Goal: Complete application form

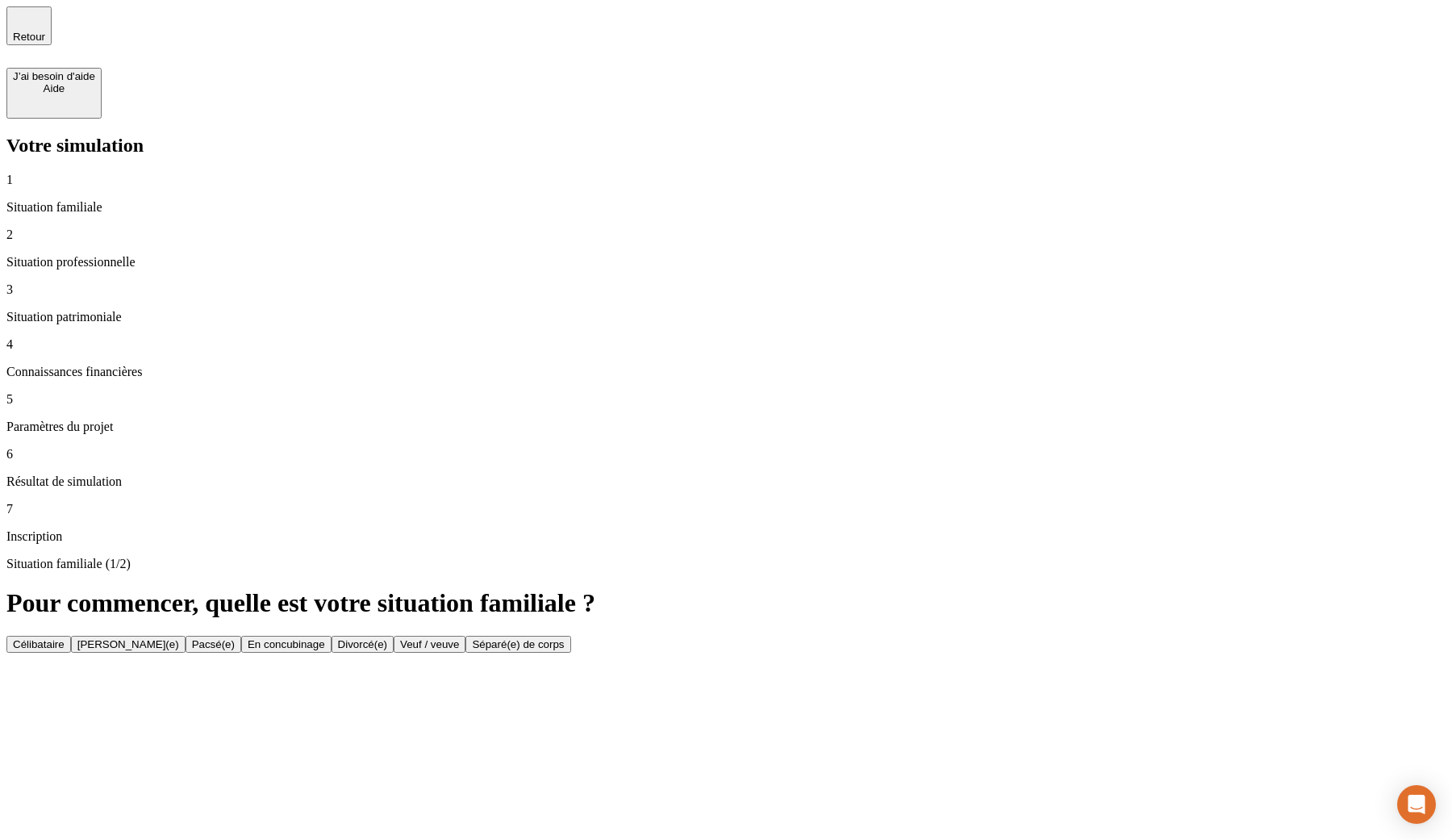
click at [71, 635] on button "Célibataire" at bounding box center [38, 644] width 64 height 17
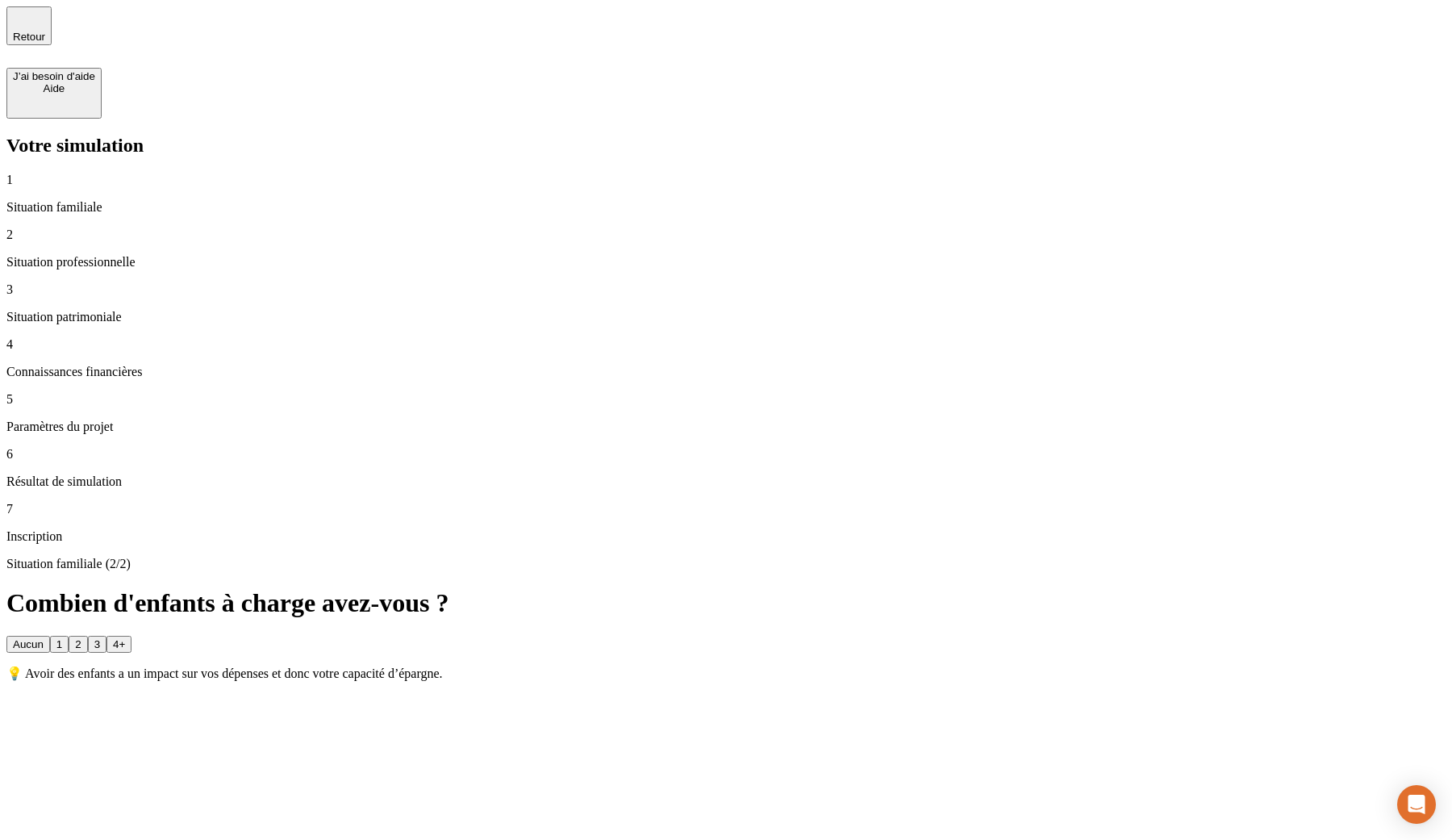
click at [87, 635] on button "2" at bounding box center [78, 644] width 18 height 17
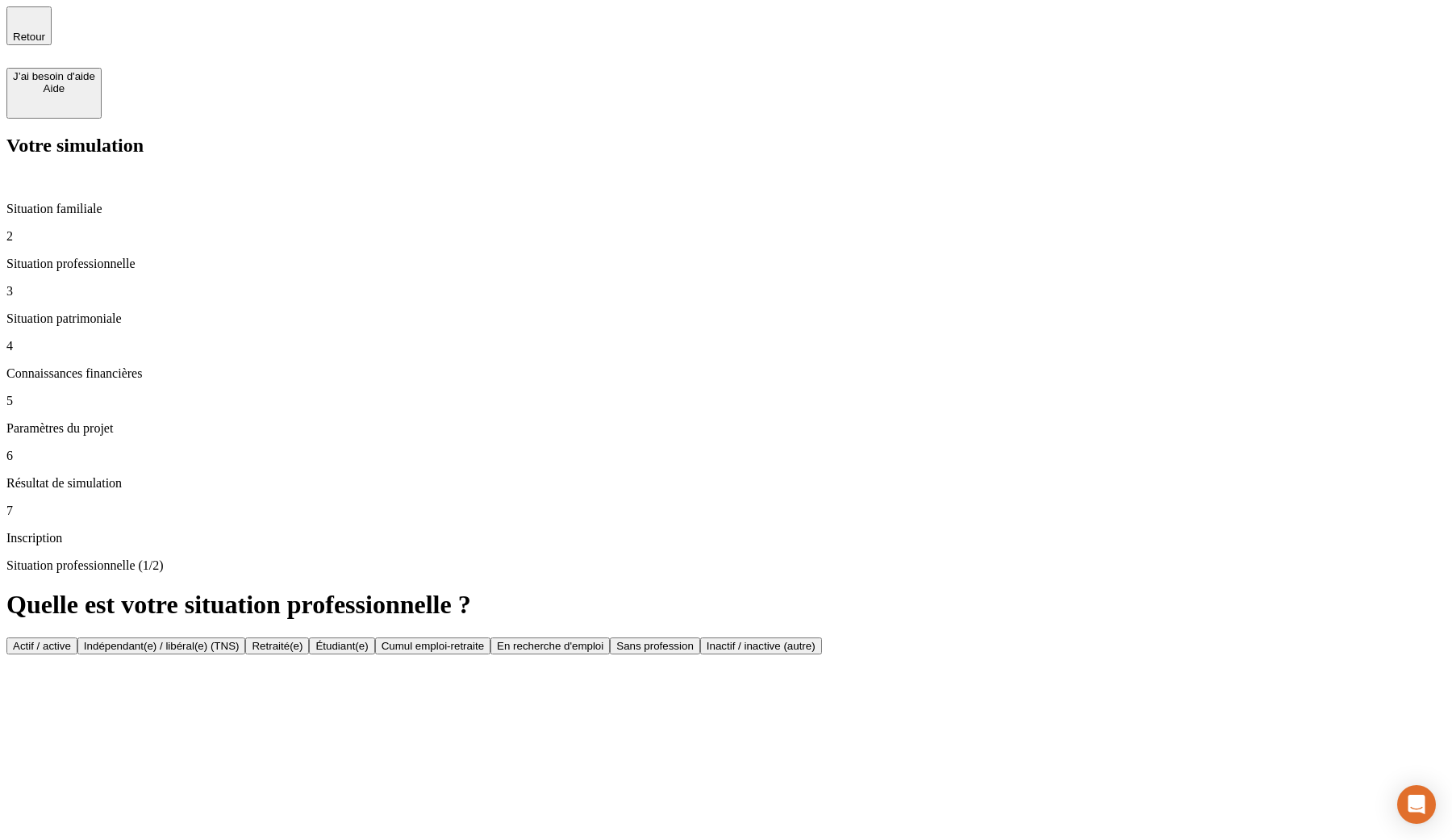
click at [78, 637] on button "Actif / active" at bounding box center [42, 645] width 71 height 17
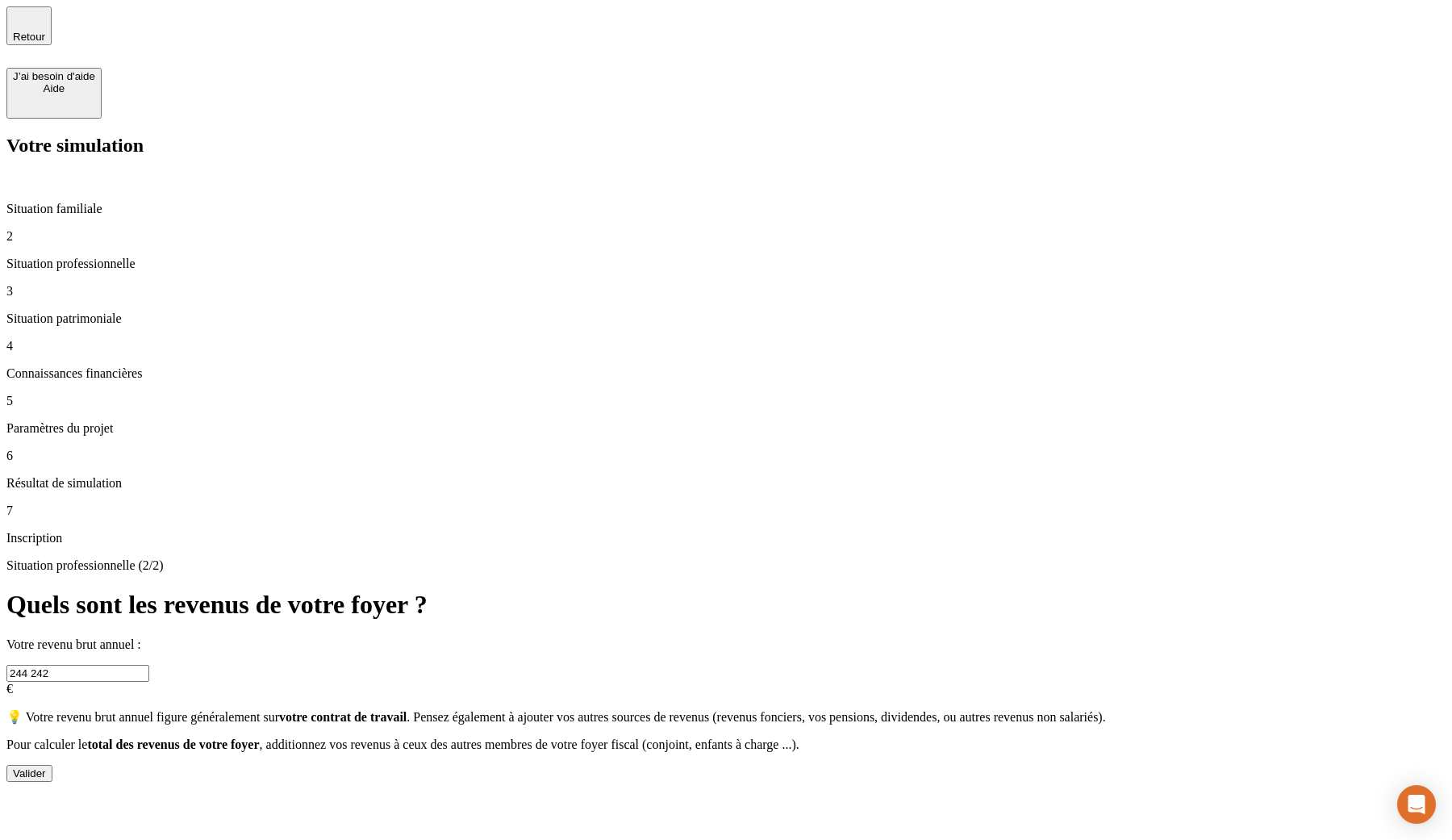
click at [46, 767] on div "Valider" at bounding box center [29, 773] width 33 height 12
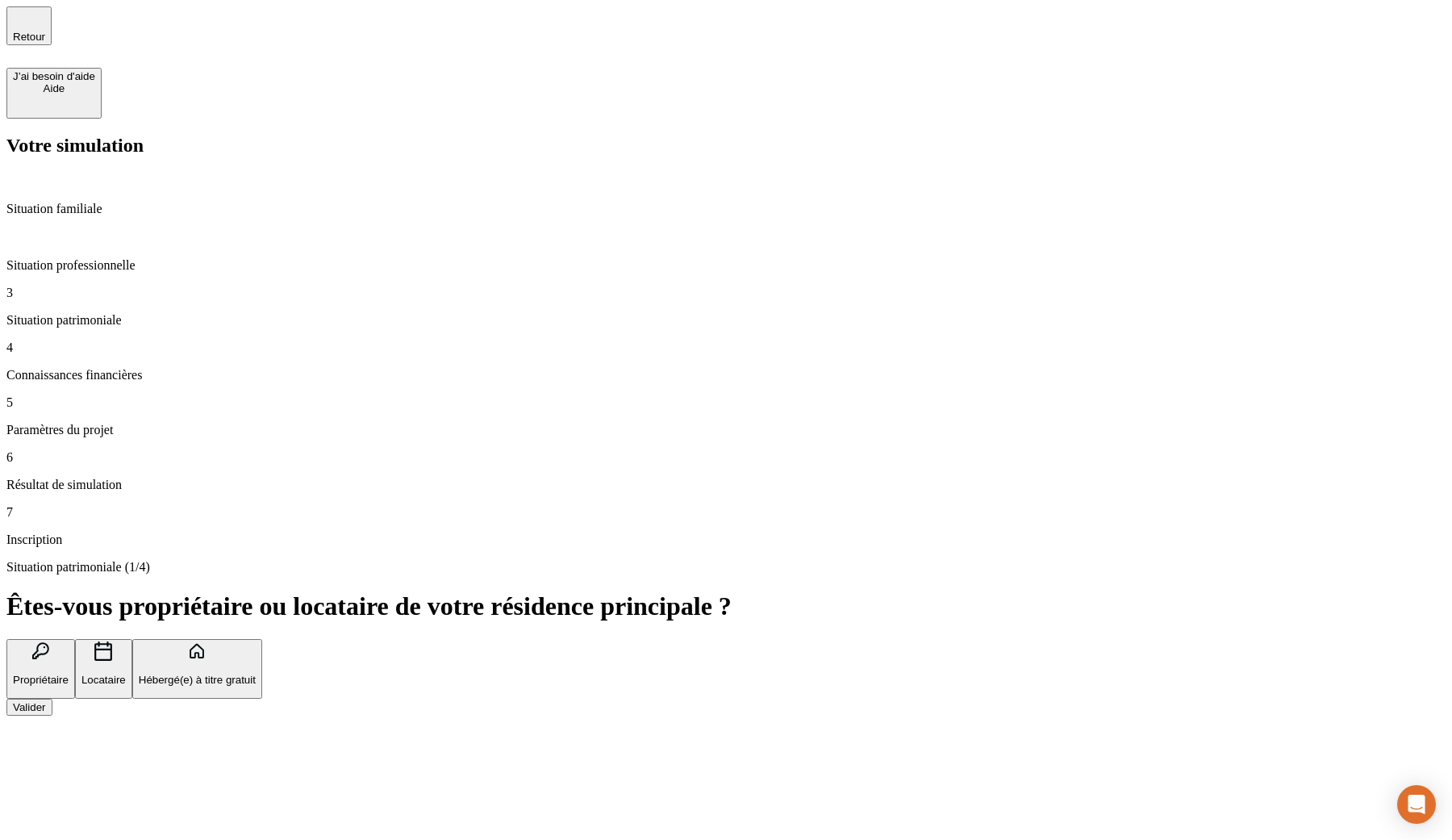
click at [160, 258] on p "Situation professionnelle" at bounding box center [726, 265] width 1439 height 14
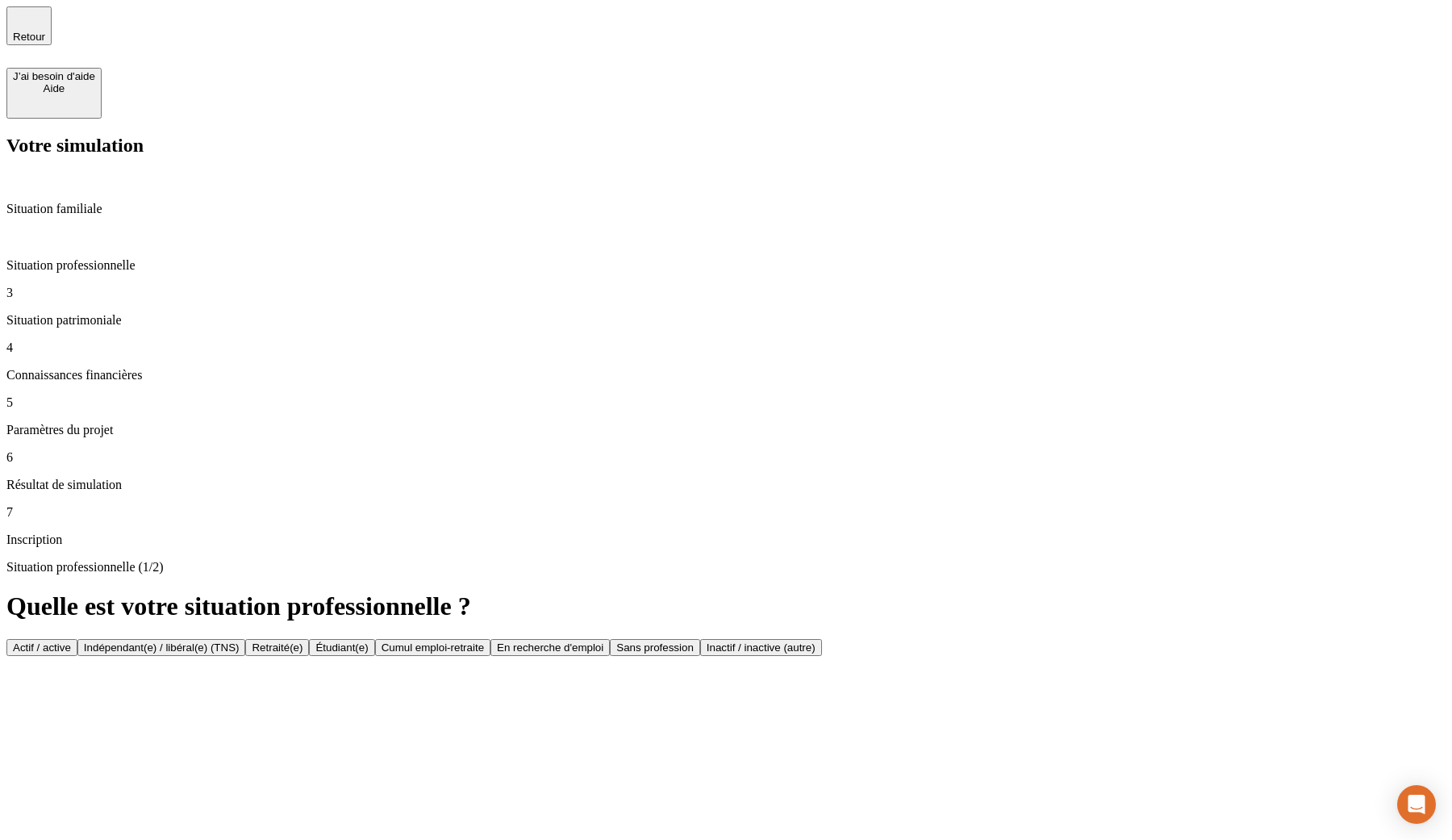
click at [145, 286] on div "3 Situation patrimoniale" at bounding box center [726, 306] width 1439 height 42
click at [78, 639] on button "Actif / active" at bounding box center [42, 647] width 71 height 17
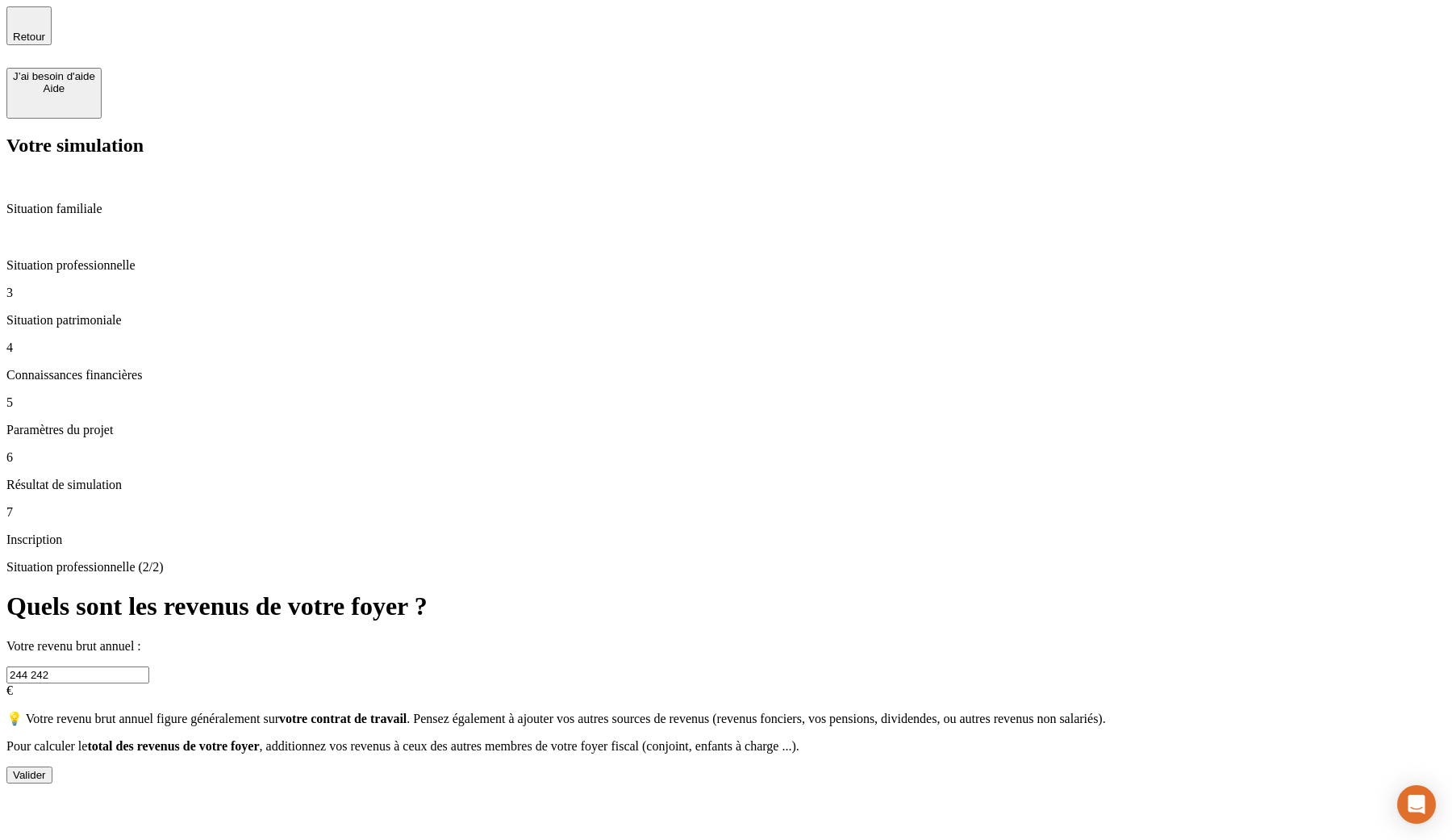
click at [46, 769] on div "Valider" at bounding box center [29, 775] width 33 height 12
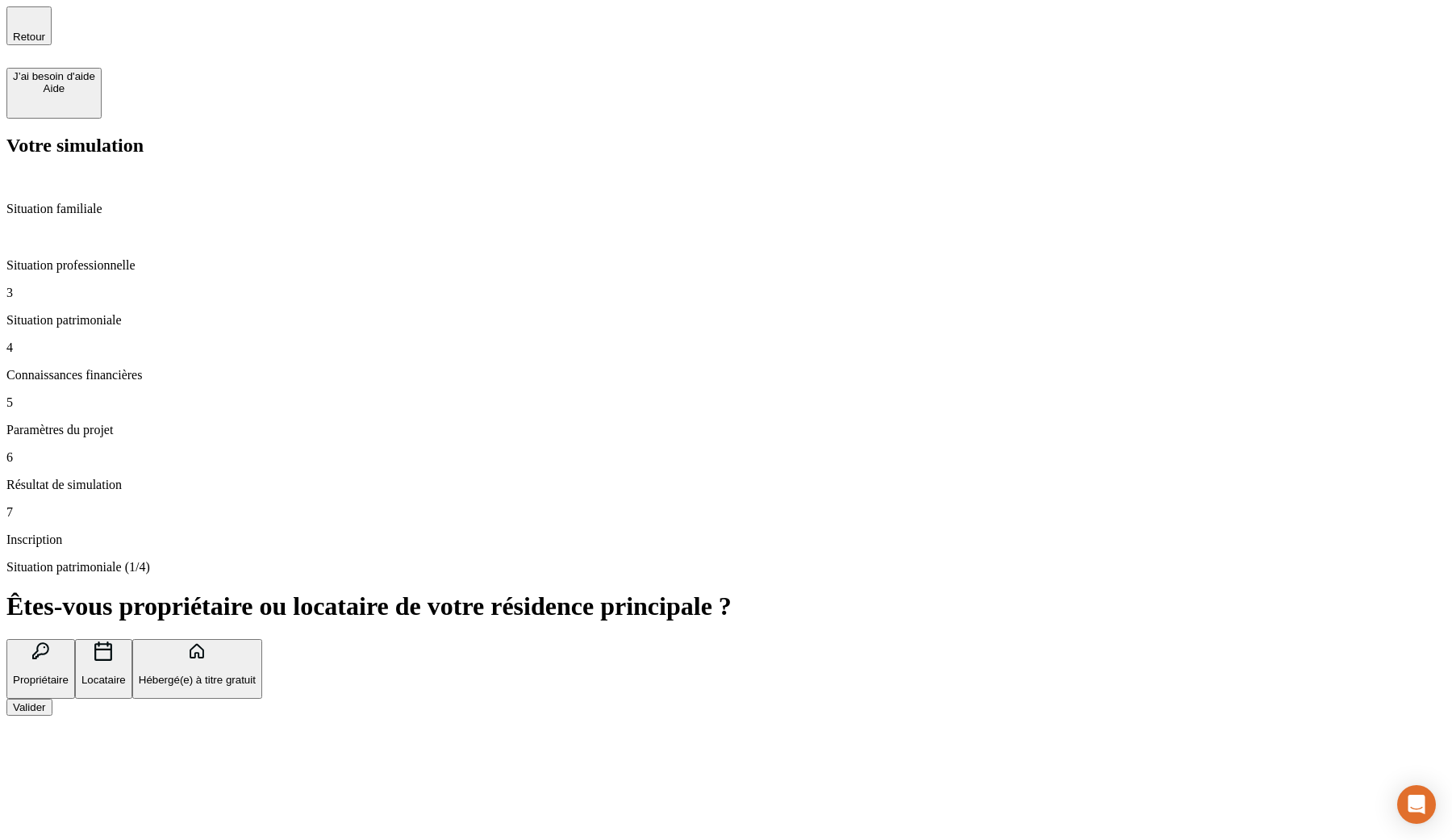
click at [53, 699] on button "Valider" at bounding box center [29, 707] width 46 height 17
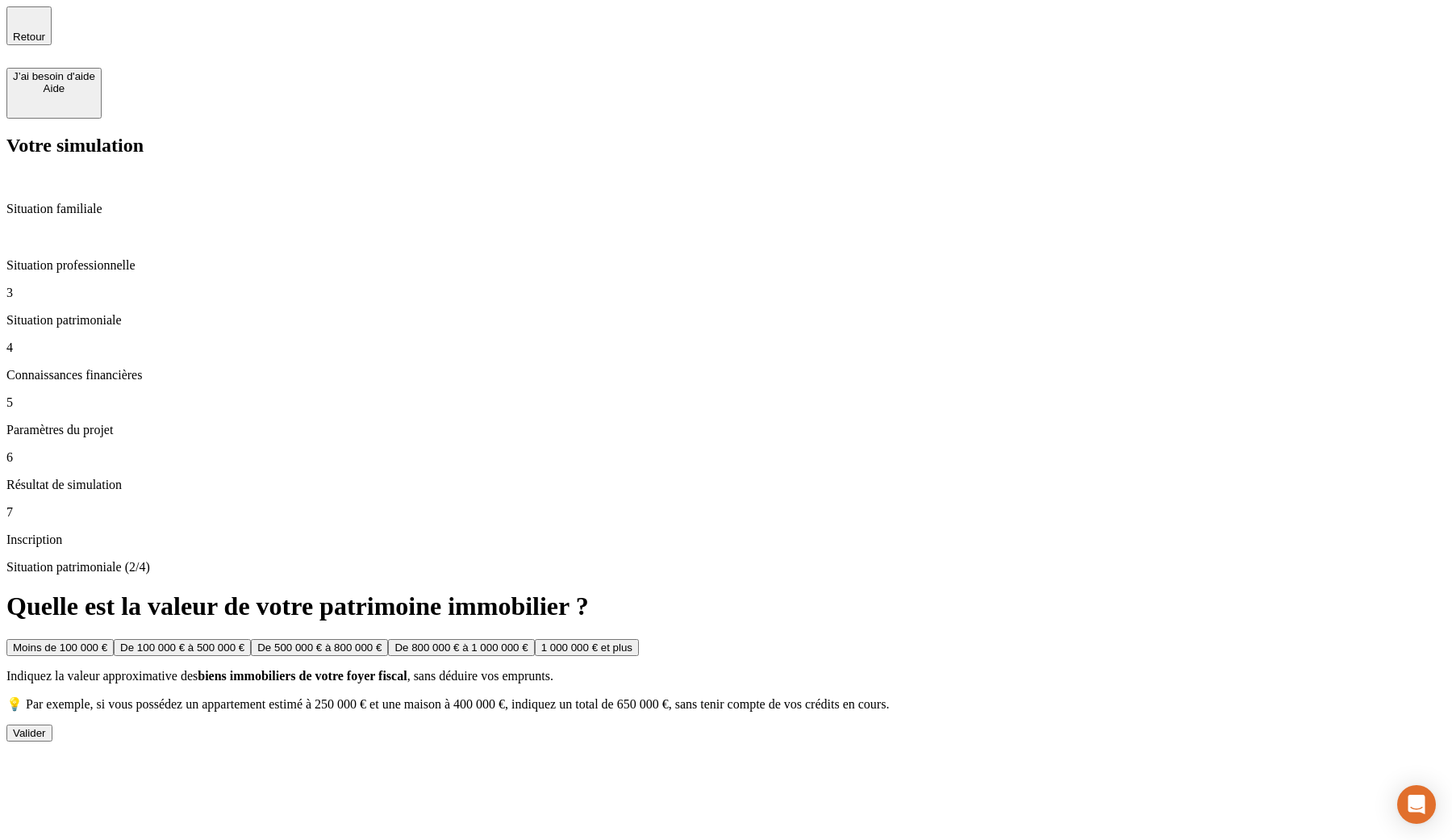
click at [138, 258] on p "Situation professionnelle" at bounding box center [726, 265] width 1439 height 14
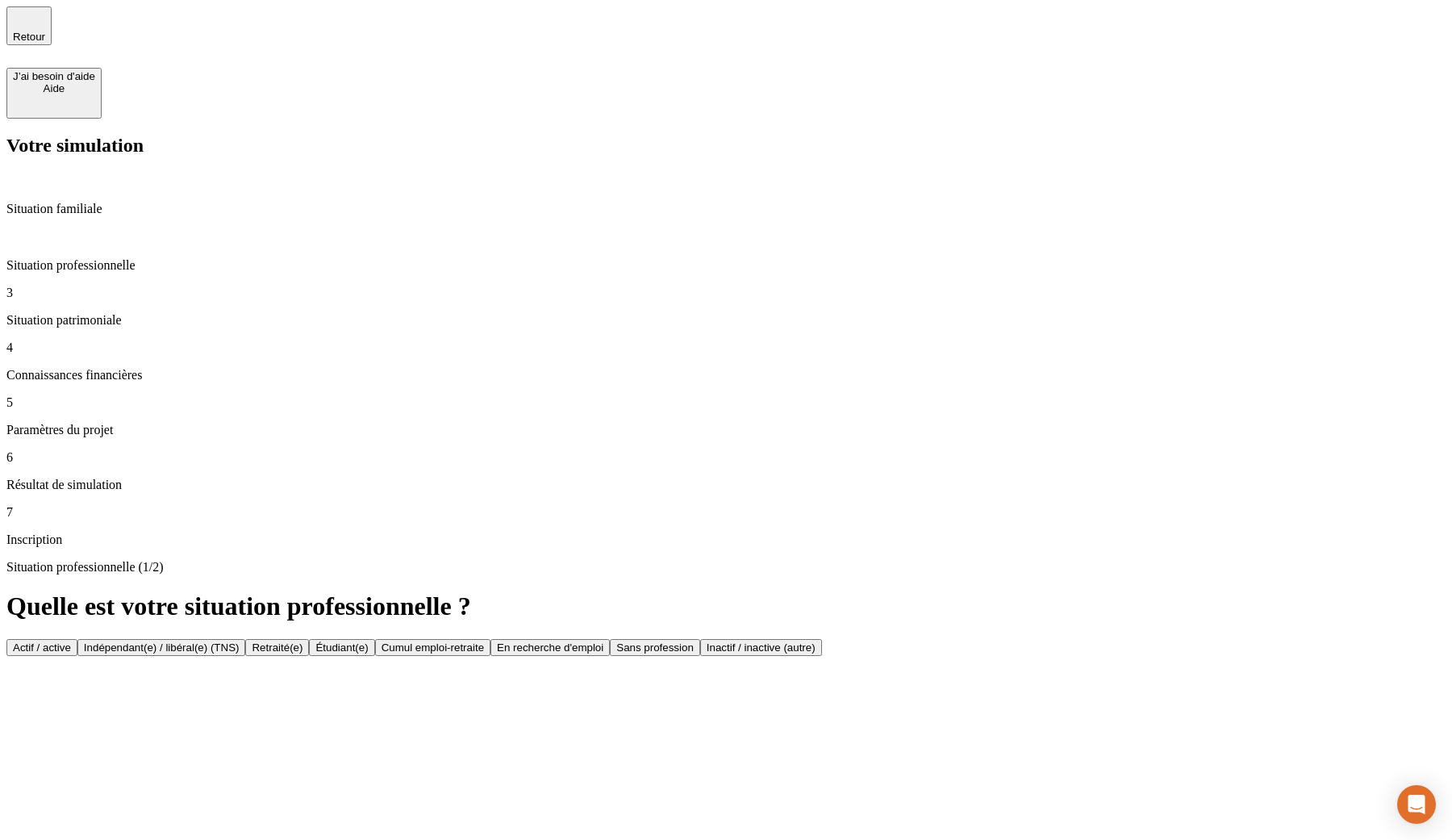
click at [132, 313] on p "Situation patrimoniale" at bounding box center [726, 320] width 1439 height 14
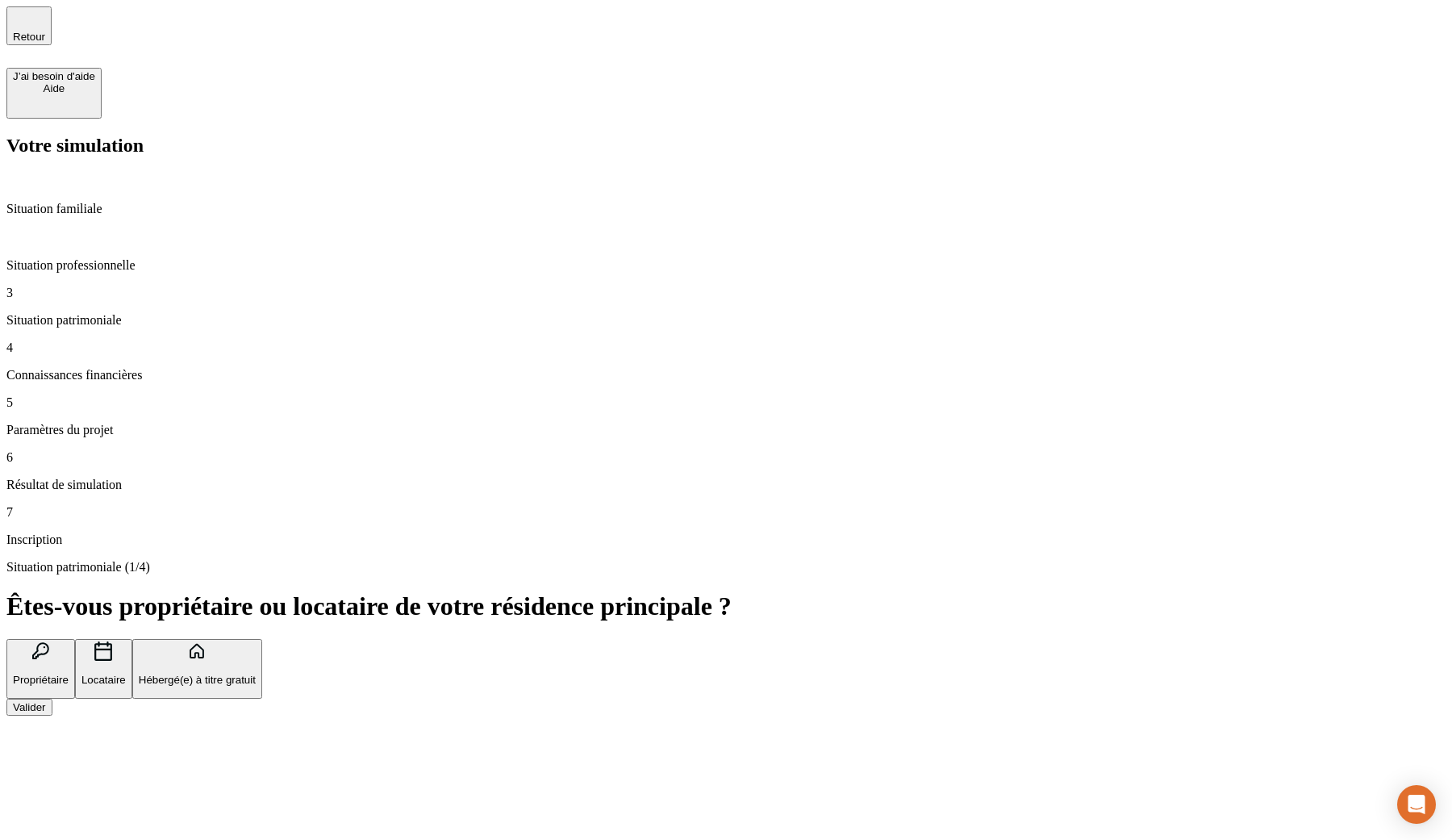
click at [129, 258] on p "Situation professionnelle" at bounding box center [726, 265] width 1439 height 14
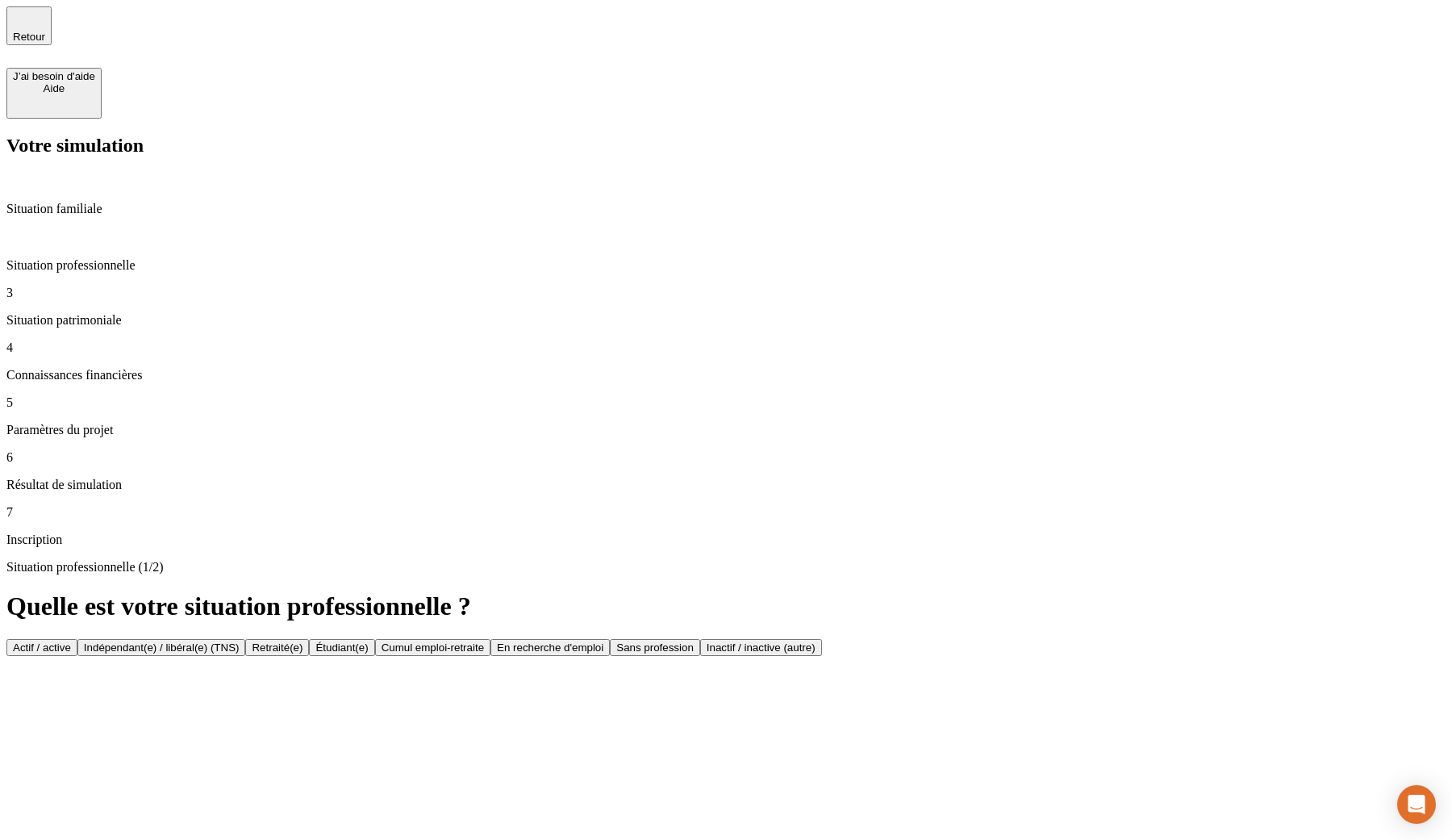
click at [114, 313] on p "Situation patrimoniale" at bounding box center [726, 320] width 1439 height 14
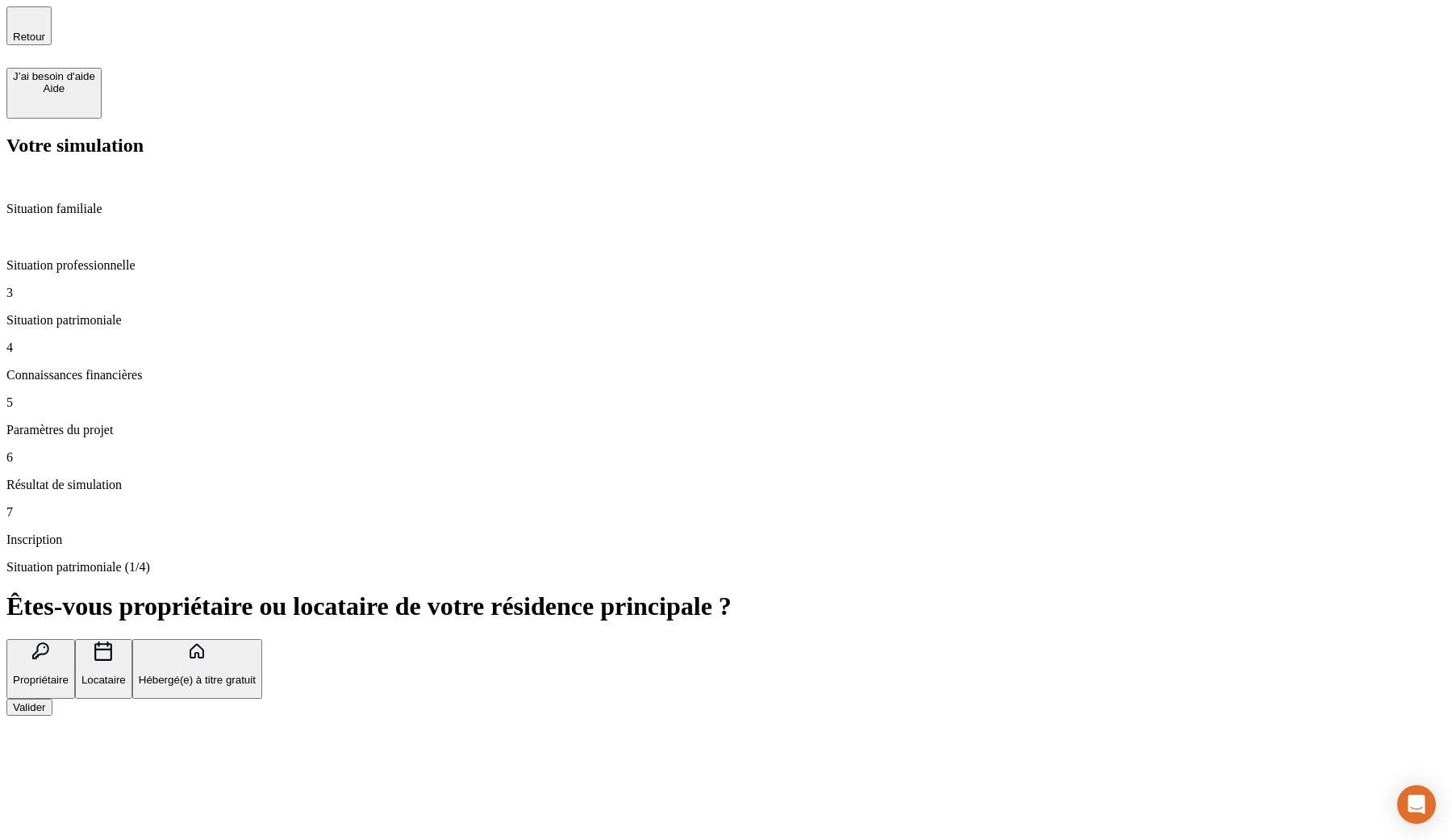
click at [107, 229] on div "Situation professionnelle" at bounding box center [726, 250] width 1439 height 43
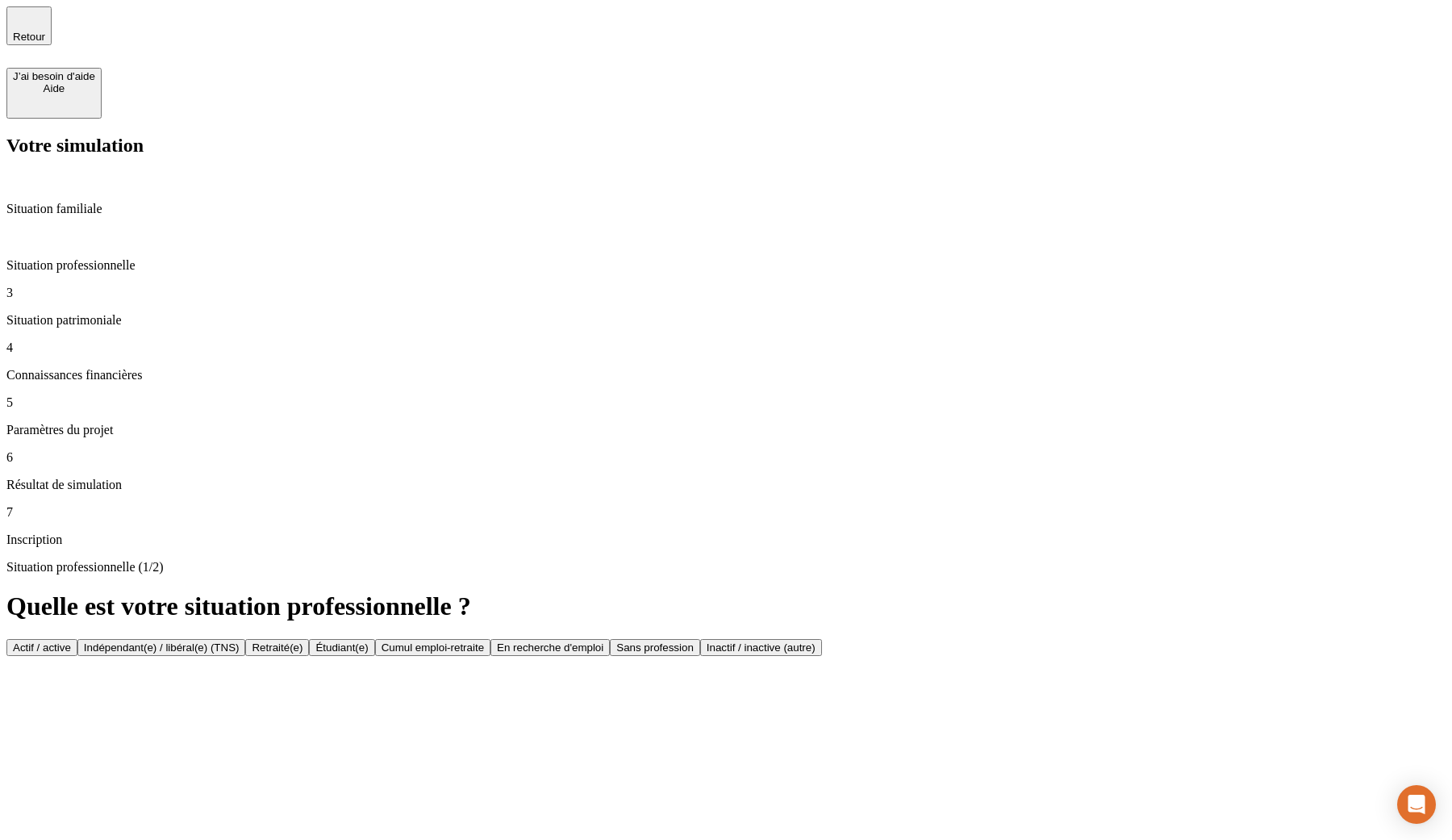
click at [116, 313] on p "Situation patrimoniale" at bounding box center [726, 320] width 1439 height 14
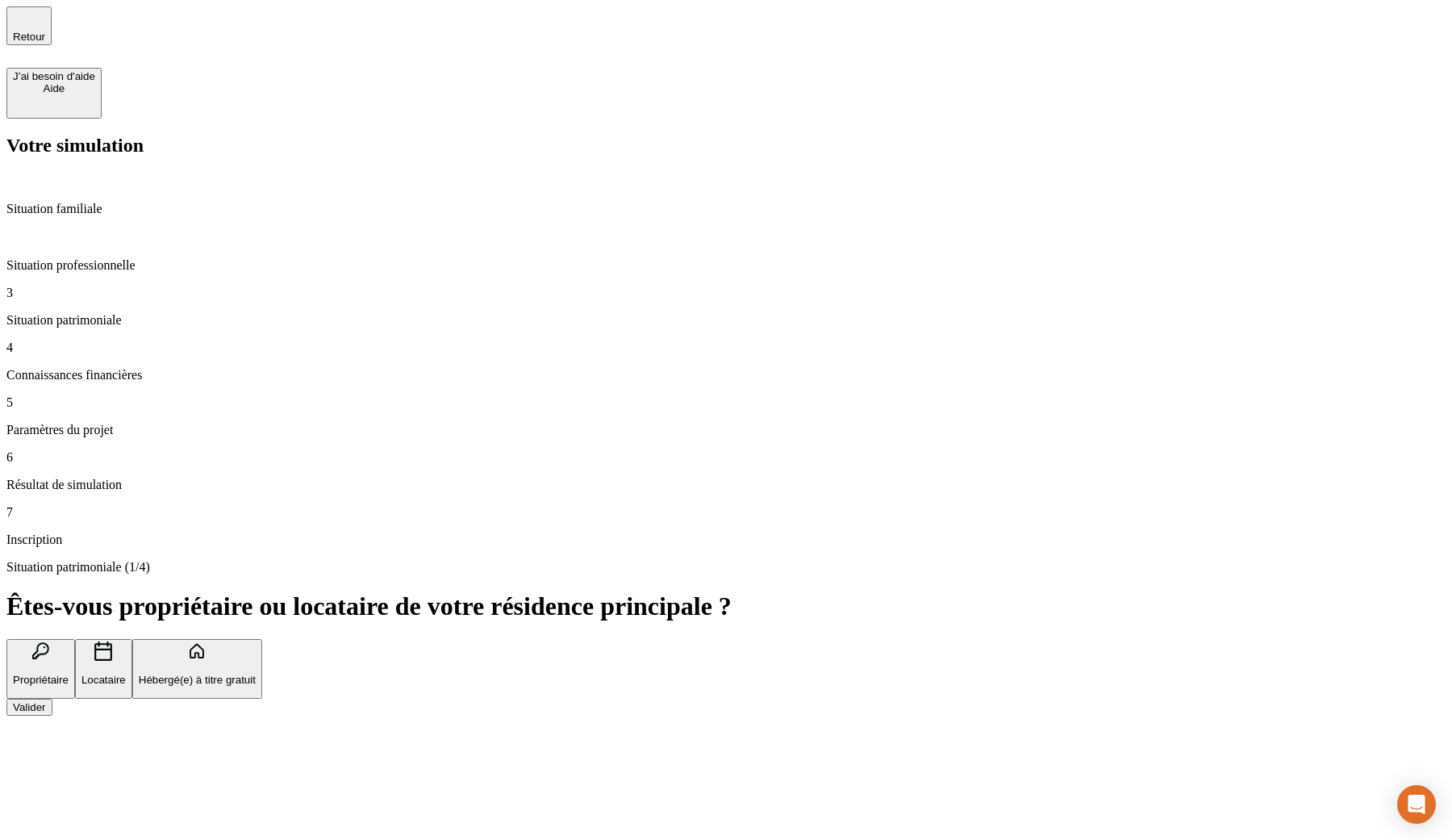
click at [109, 258] on p "Situation professionnelle" at bounding box center [726, 265] width 1439 height 14
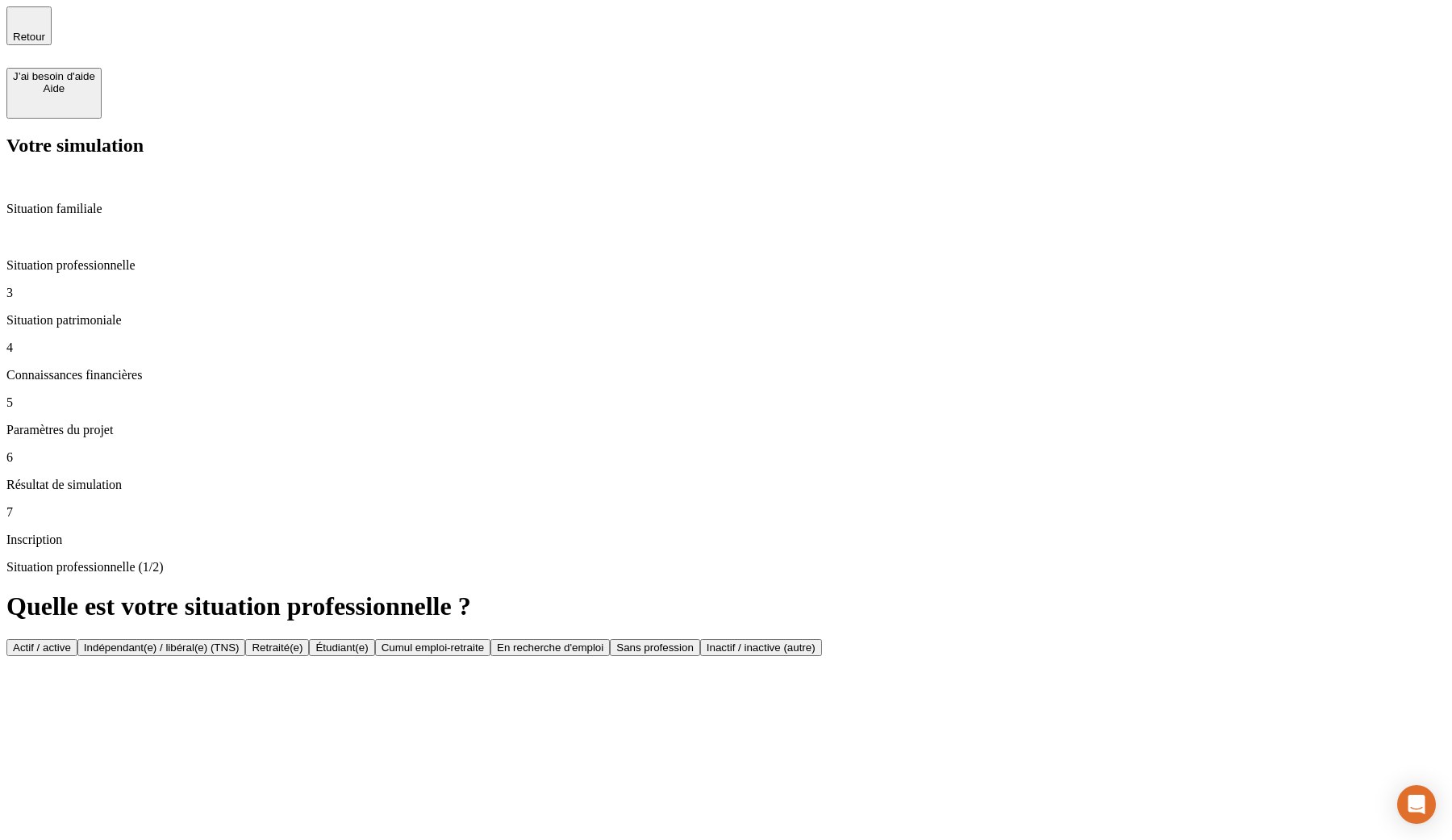
click at [116, 313] on p "Situation patrimoniale" at bounding box center [726, 320] width 1439 height 14
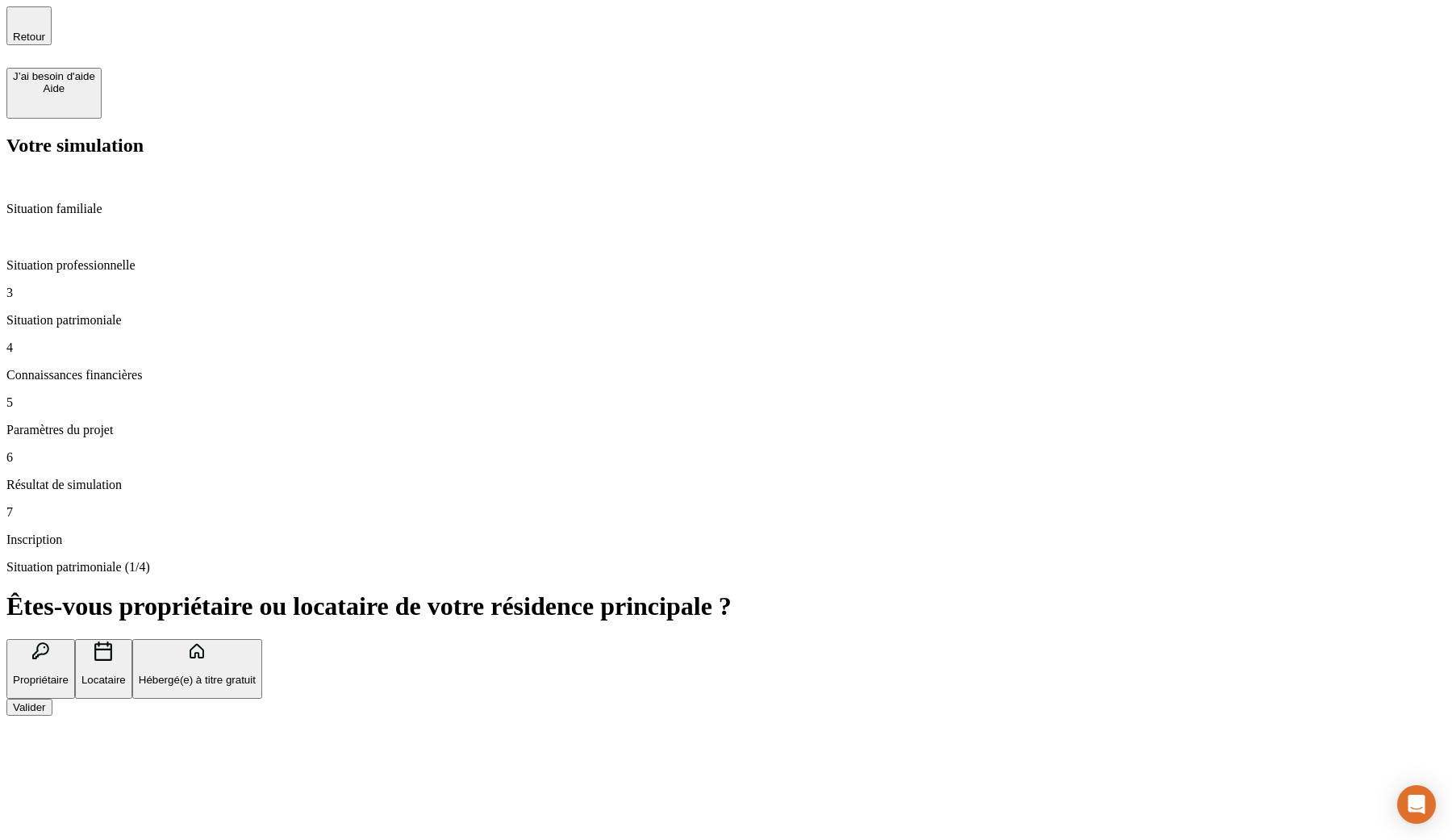
click at [46, 701] on div "Valider" at bounding box center [29, 706] width 33 height 12
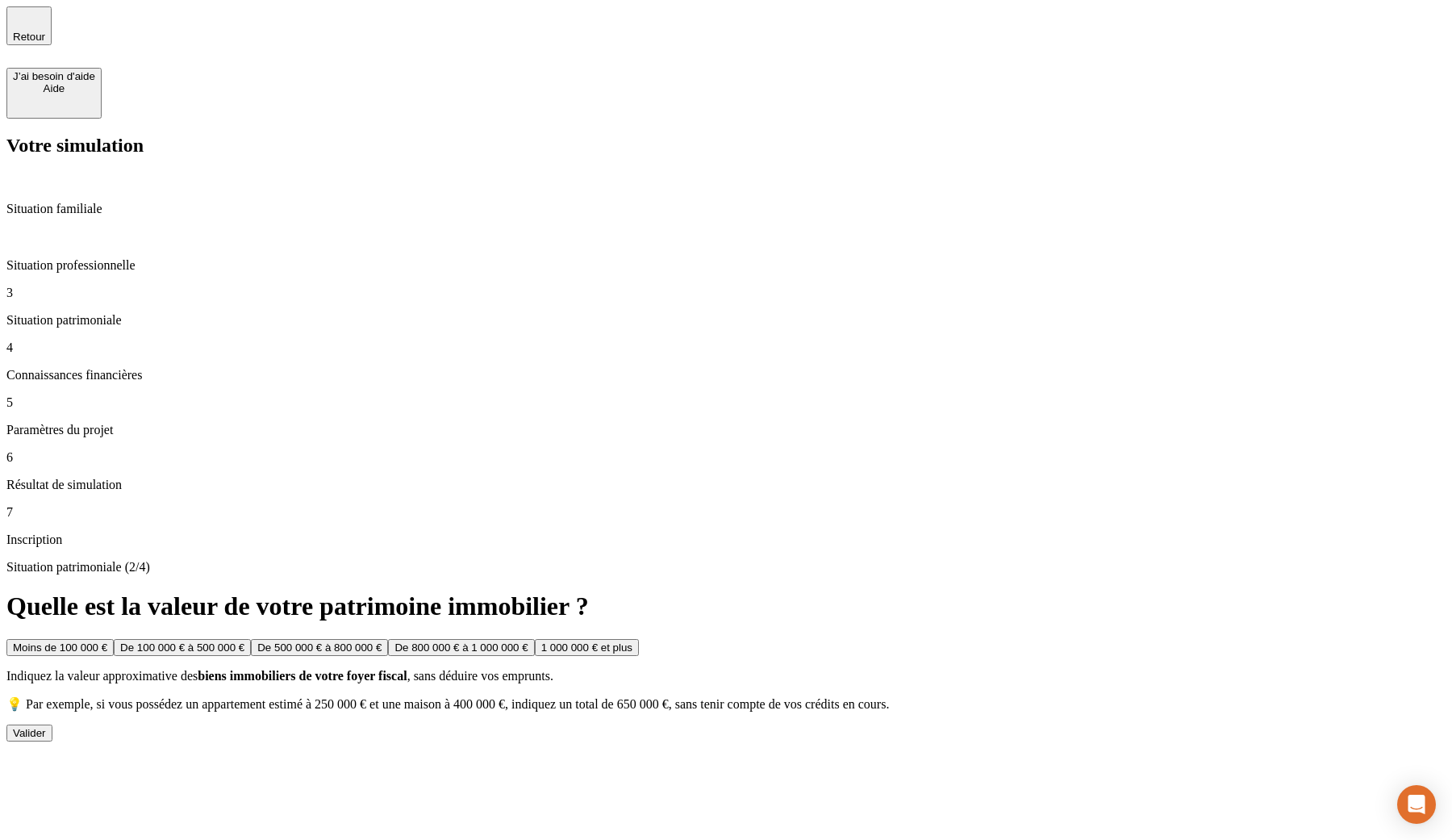
click at [115, 258] on p "Situation professionnelle" at bounding box center [726, 265] width 1439 height 14
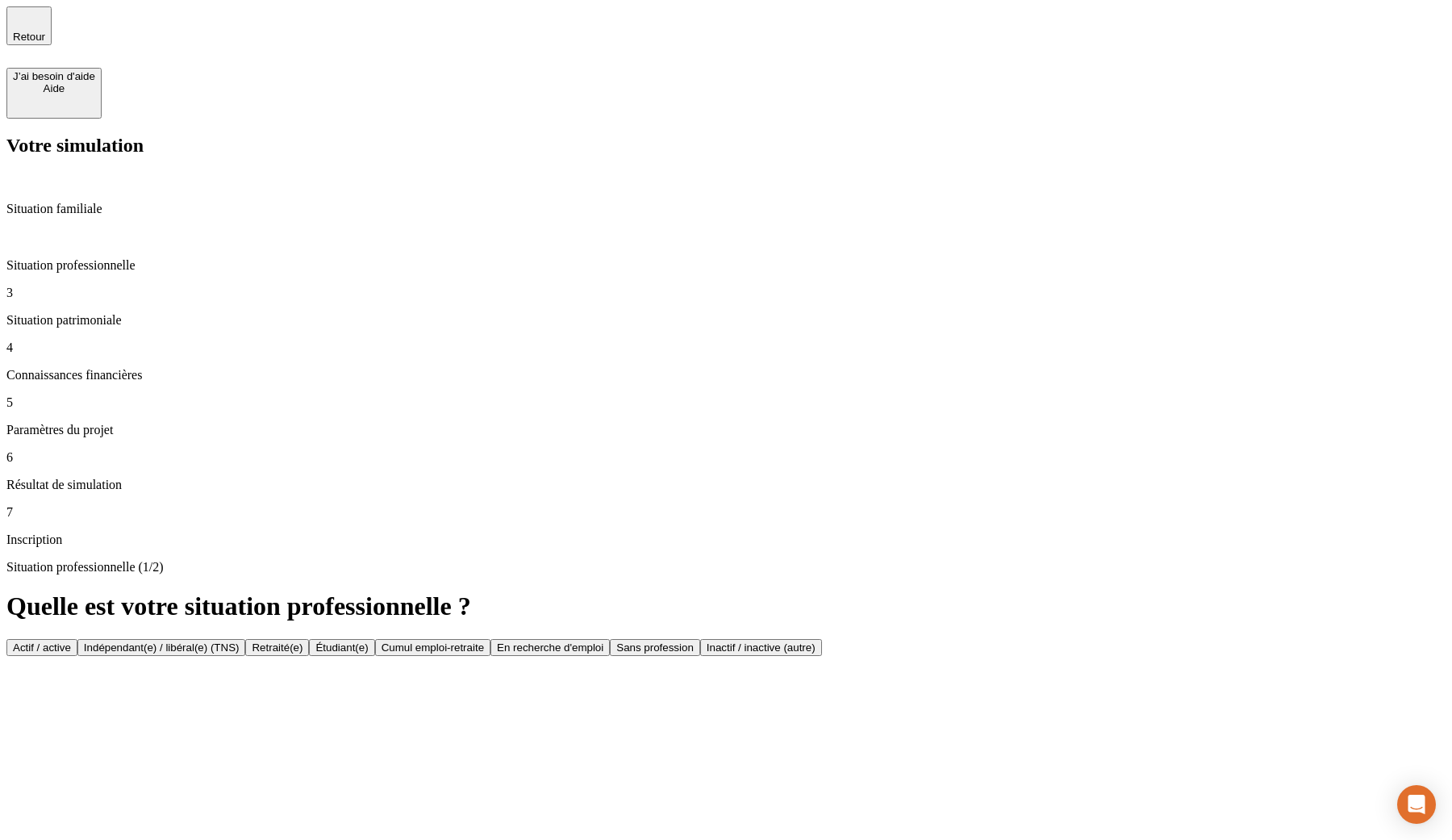
click at [66, 313] on p "Situation patrimoniale" at bounding box center [726, 320] width 1439 height 14
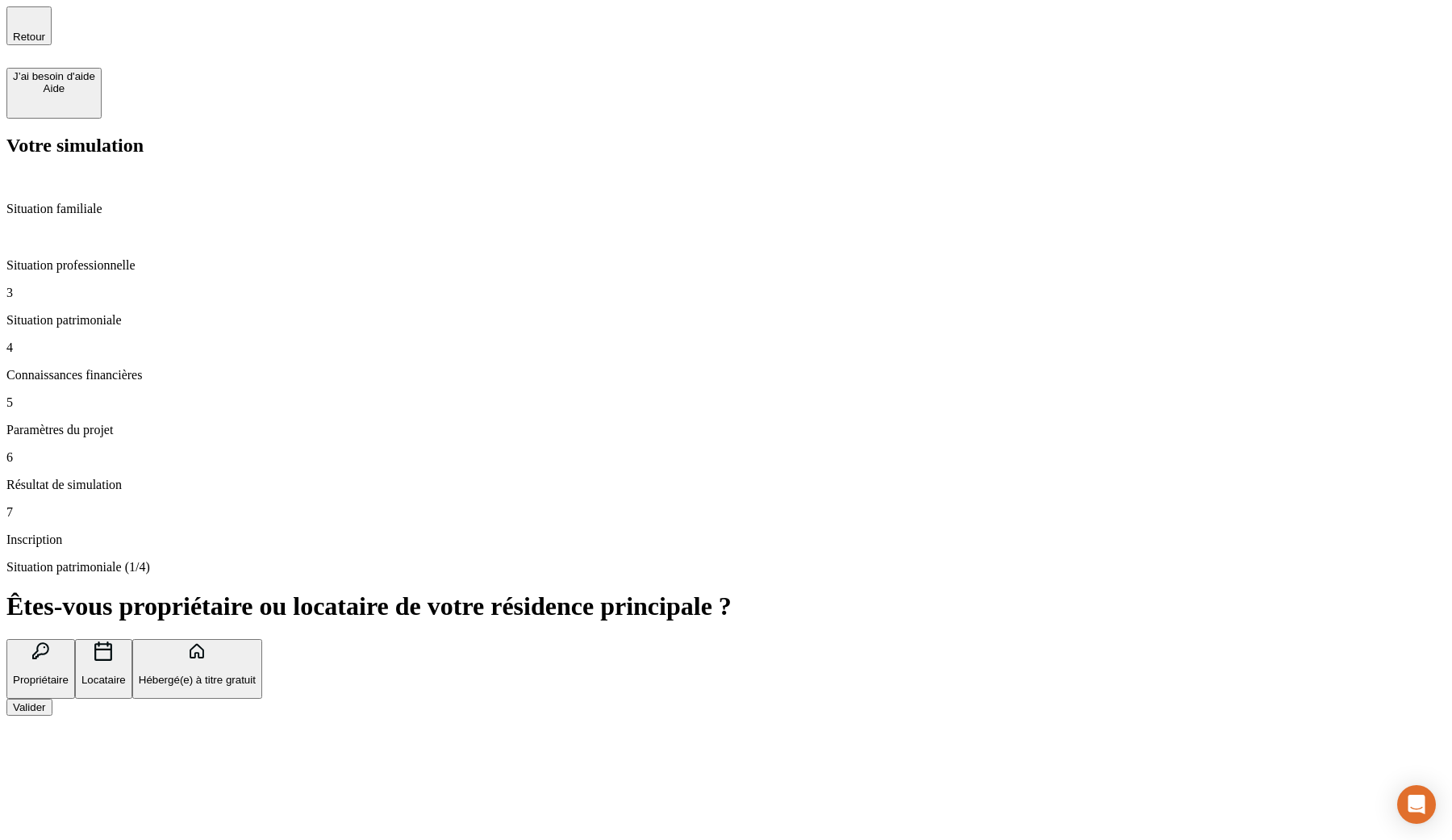
click at [89, 258] on p "Situation professionnelle" at bounding box center [726, 265] width 1439 height 14
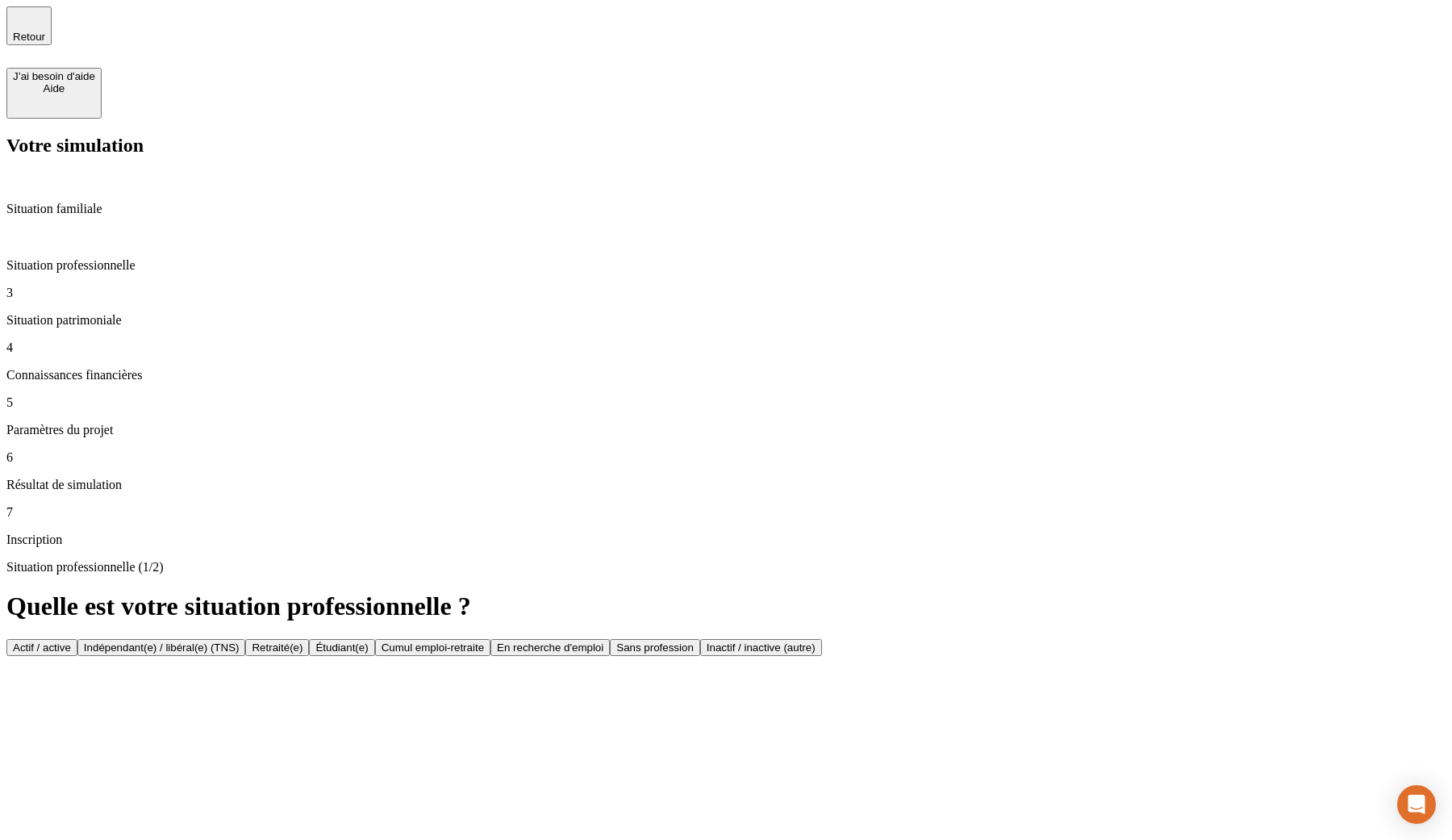
click at [138, 313] on p "Situation patrimoniale" at bounding box center [726, 320] width 1439 height 14
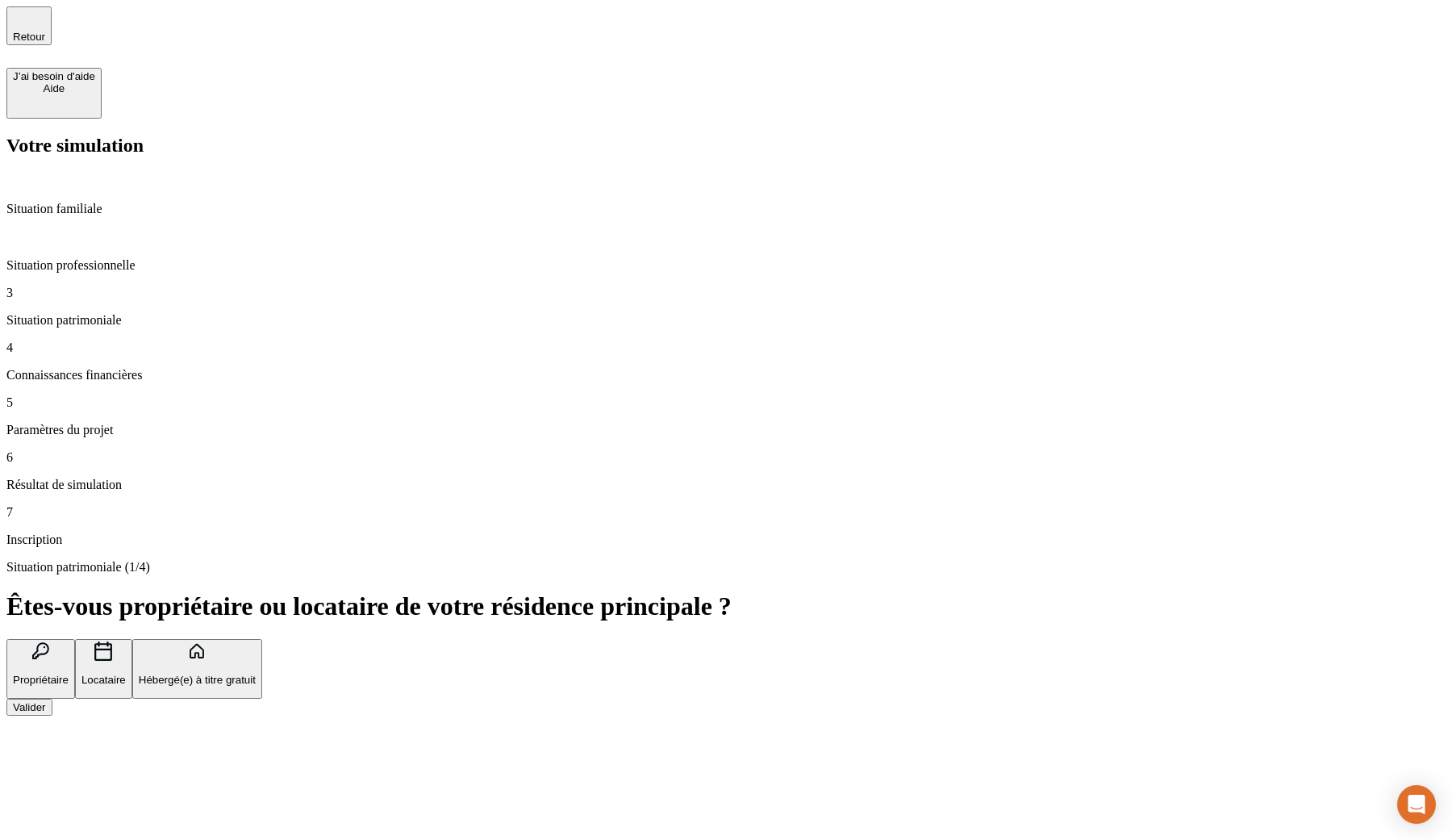
click at [53, 699] on button "Valider" at bounding box center [29, 707] width 46 height 17
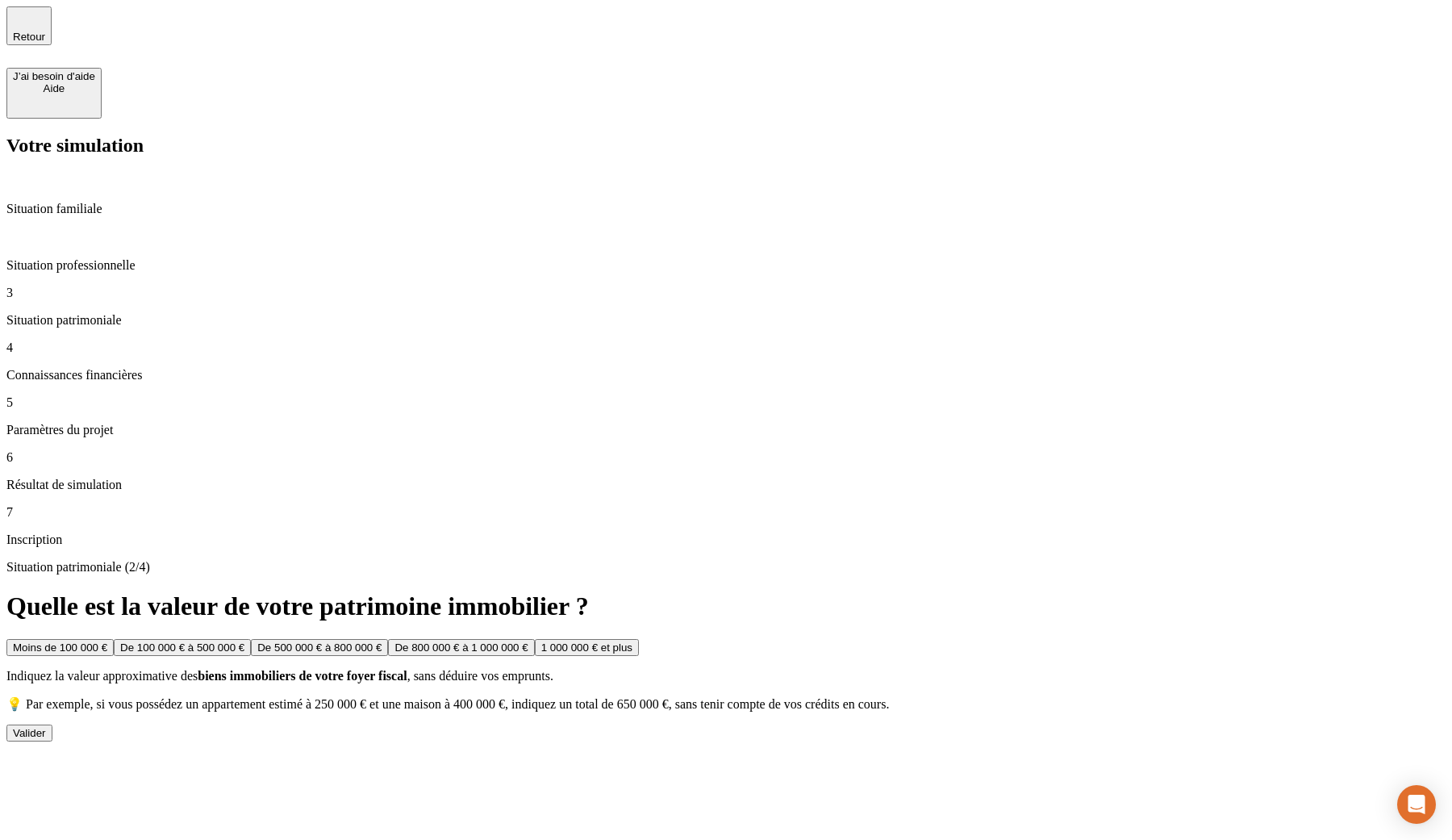
click at [46, 726] on div "Valider" at bounding box center [29, 732] width 33 height 12
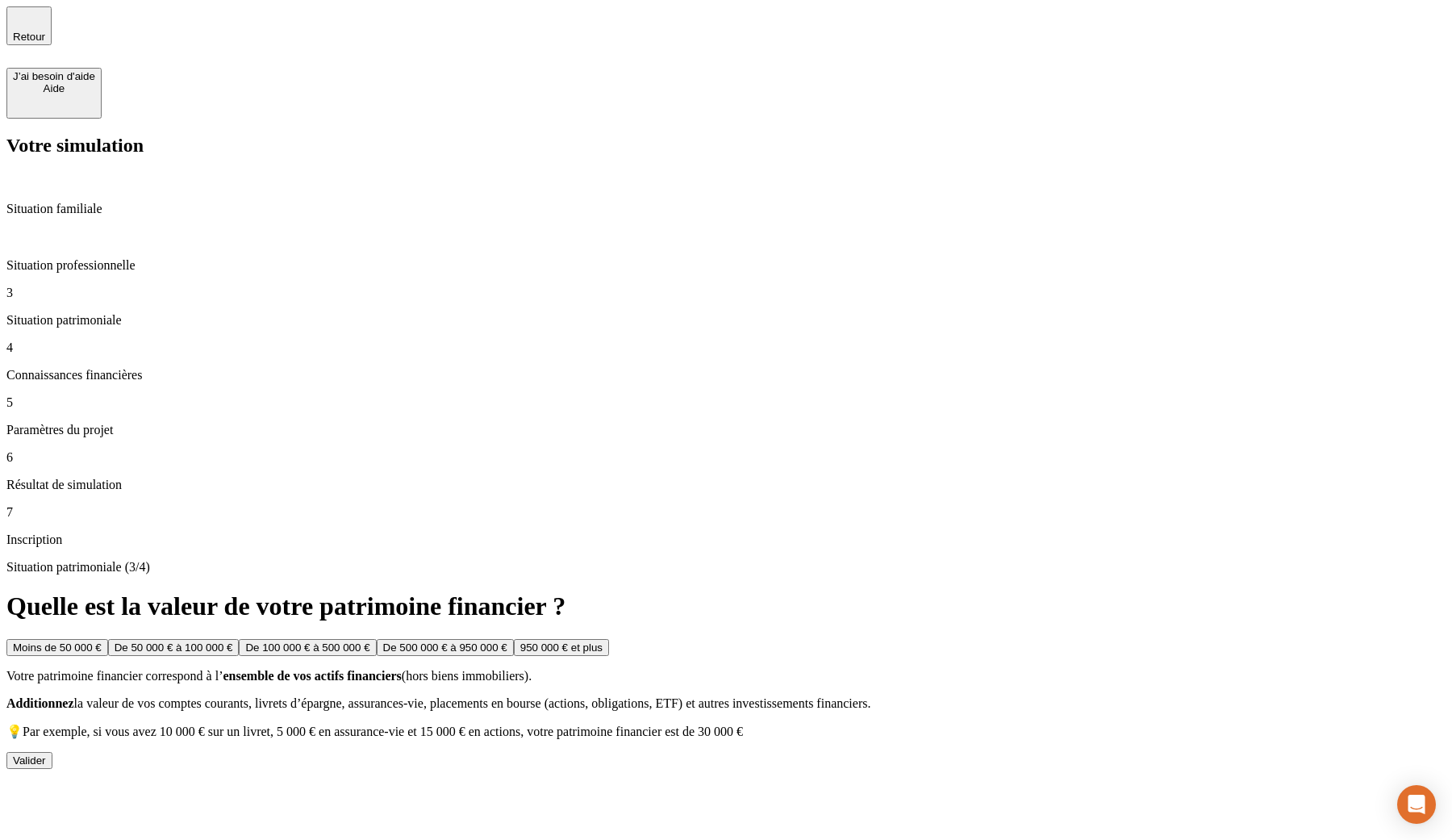
click at [46, 754] on div "Valider" at bounding box center [29, 760] width 33 height 12
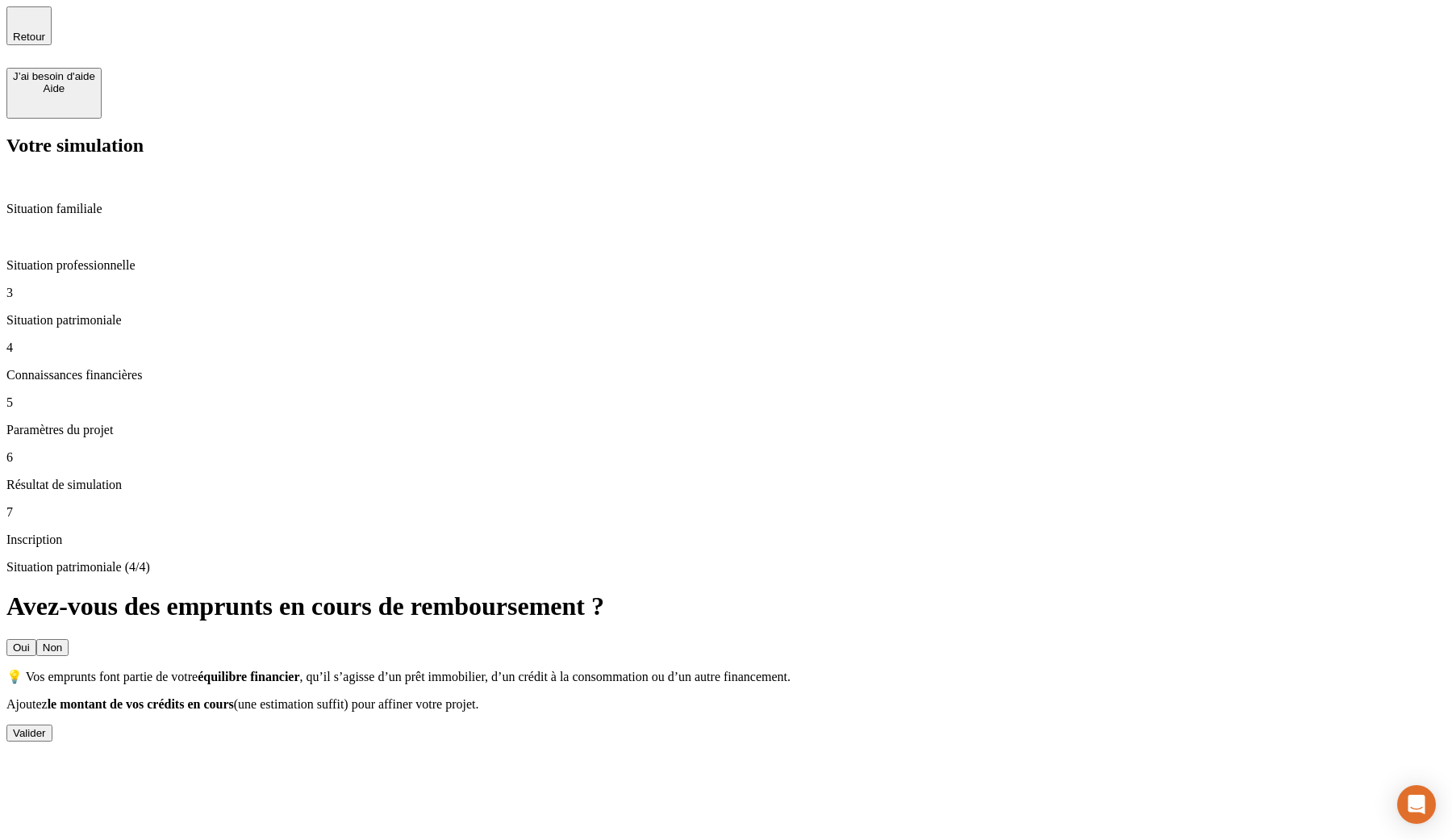
click at [46, 726] on div "Valider" at bounding box center [29, 732] width 33 height 12
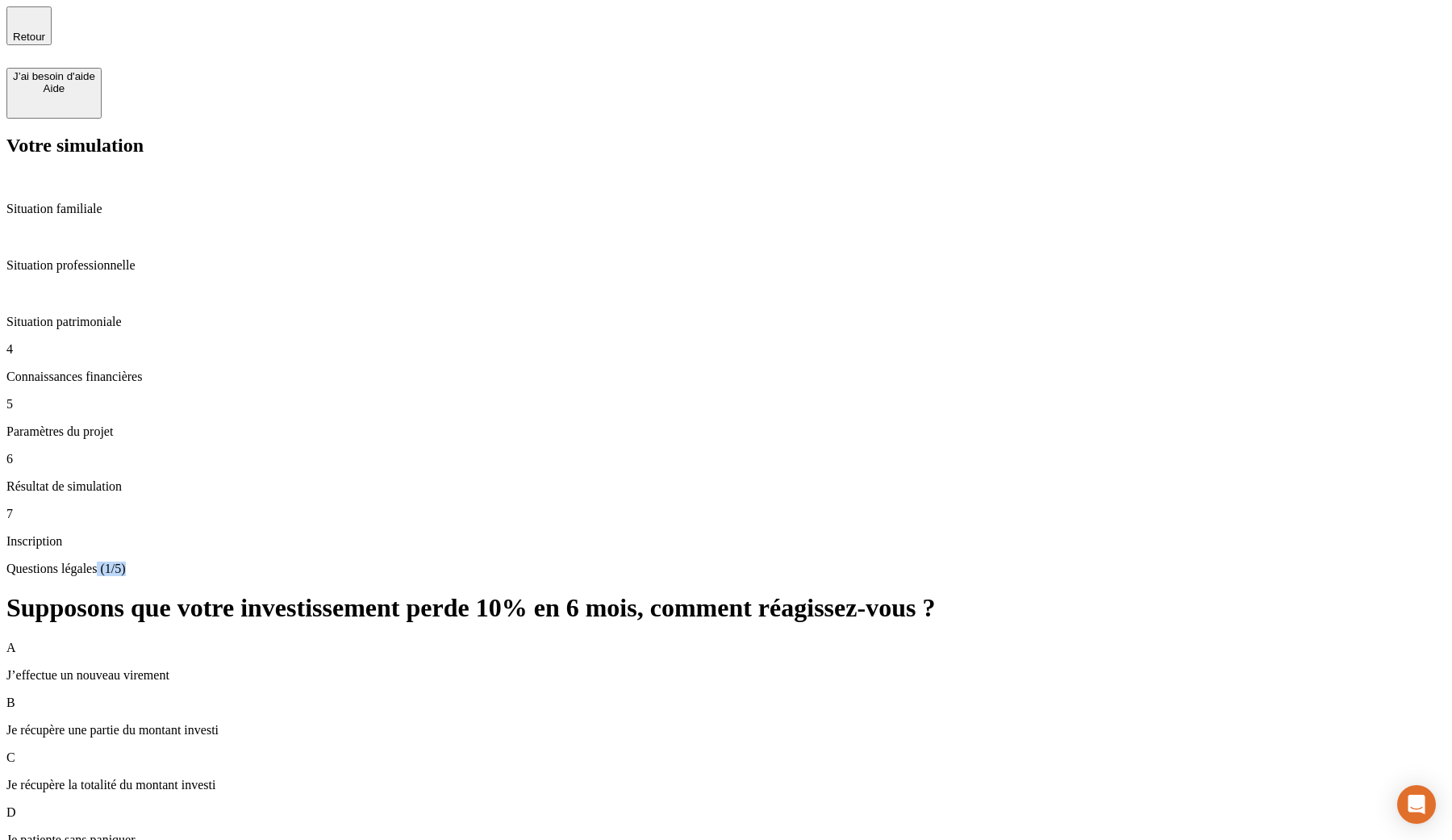
drag, startPoint x: 508, startPoint y: 114, endPoint x: 551, endPoint y: 114, distance: 43.0
click at [551, 561] on p "Questions légales (1/5)" at bounding box center [726, 568] width 1439 height 14
click at [386, 561] on div "Questions légales (1/5) Supposons que votre investissement perde 10% en 6 mois,…" at bounding box center [726, 732] width 1439 height 343
click at [144, 315] on p "Situation patrimoniale" at bounding box center [726, 321] width 1439 height 14
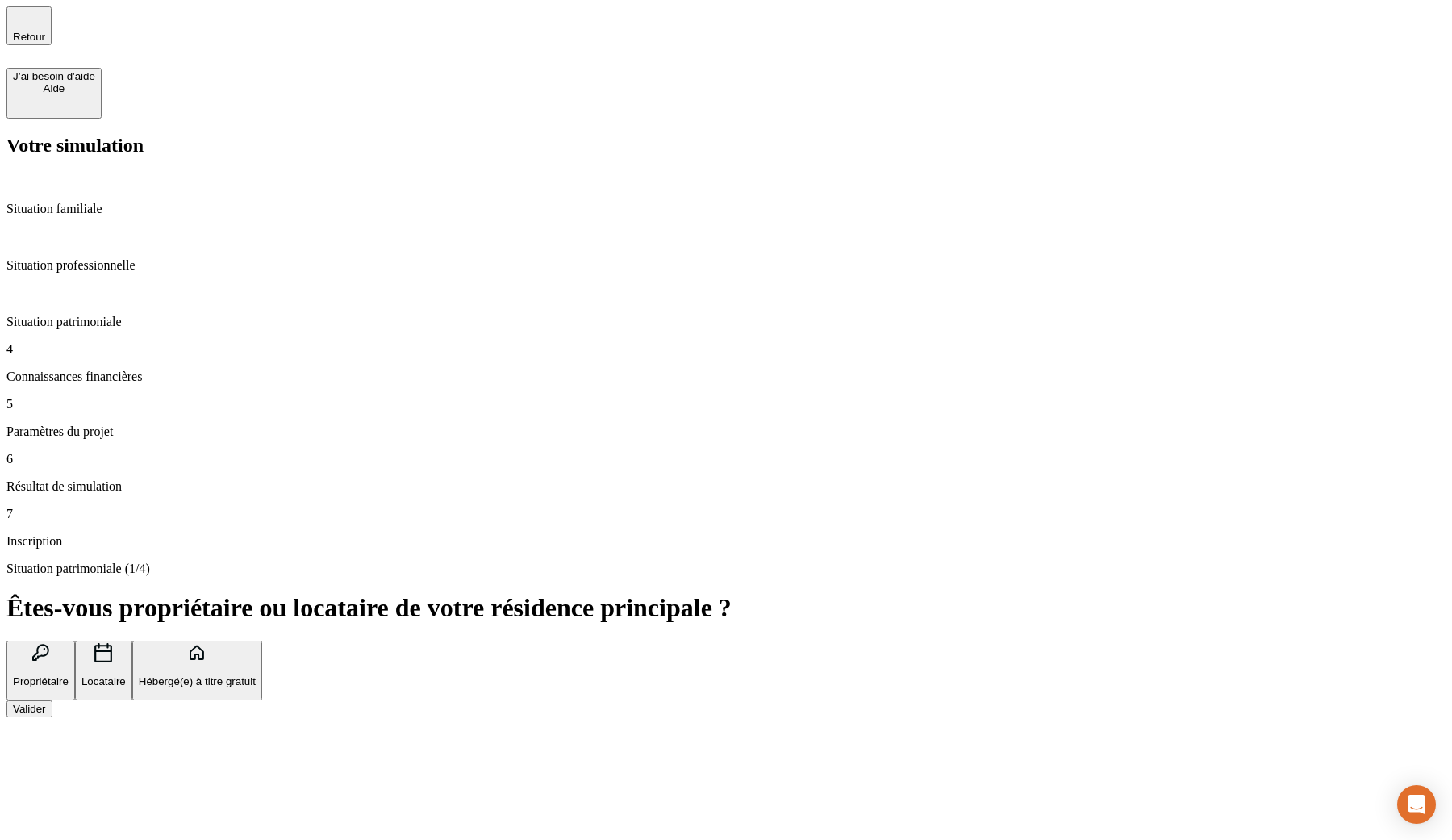
click at [89, 342] on div "4 Connaissances financières" at bounding box center [726, 363] width 1439 height 42
click at [46, 702] on div "Valider" at bounding box center [29, 708] width 33 height 12
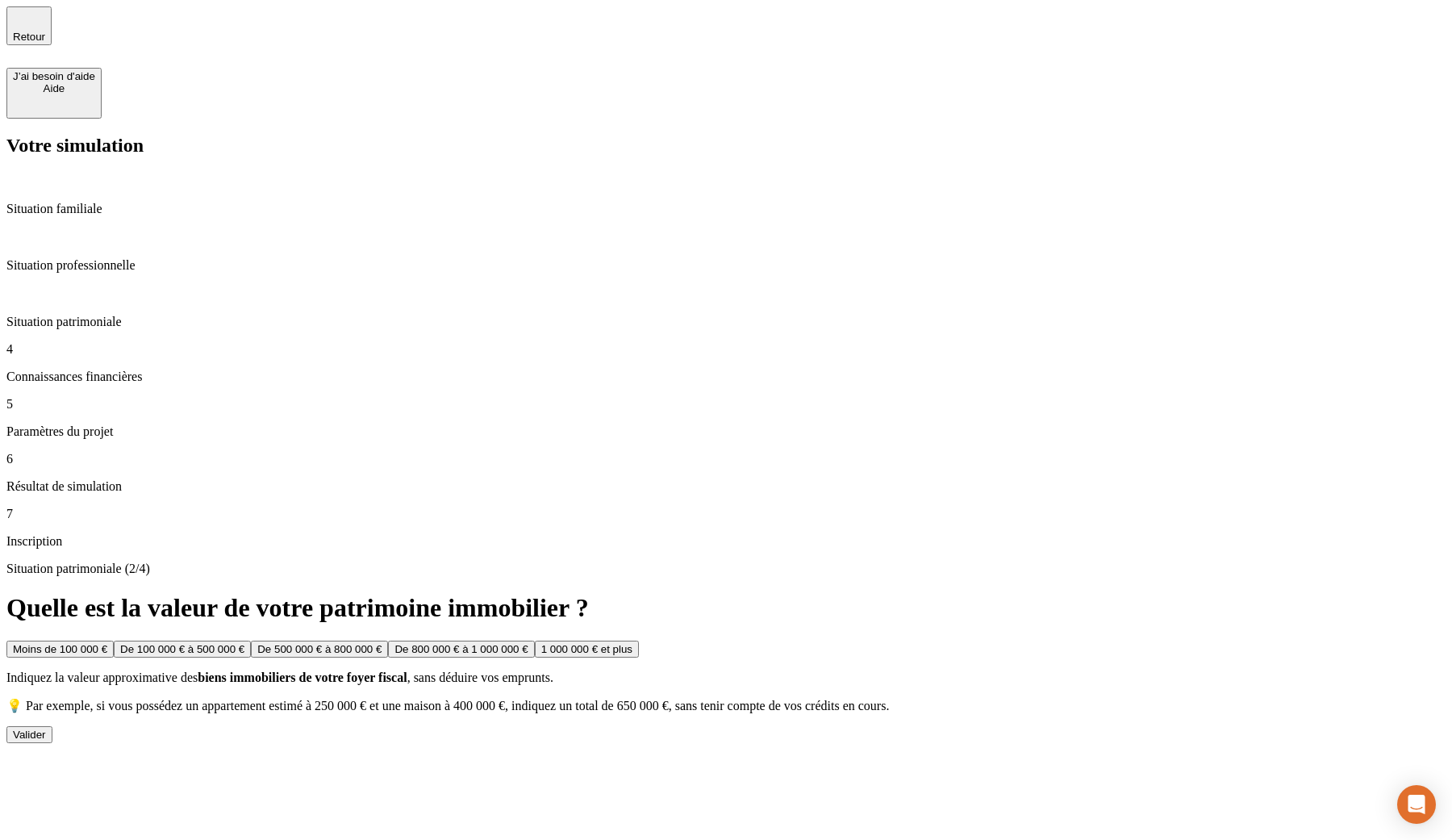
click at [53, 726] on button "Valider" at bounding box center [29, 734] width 46 height 17
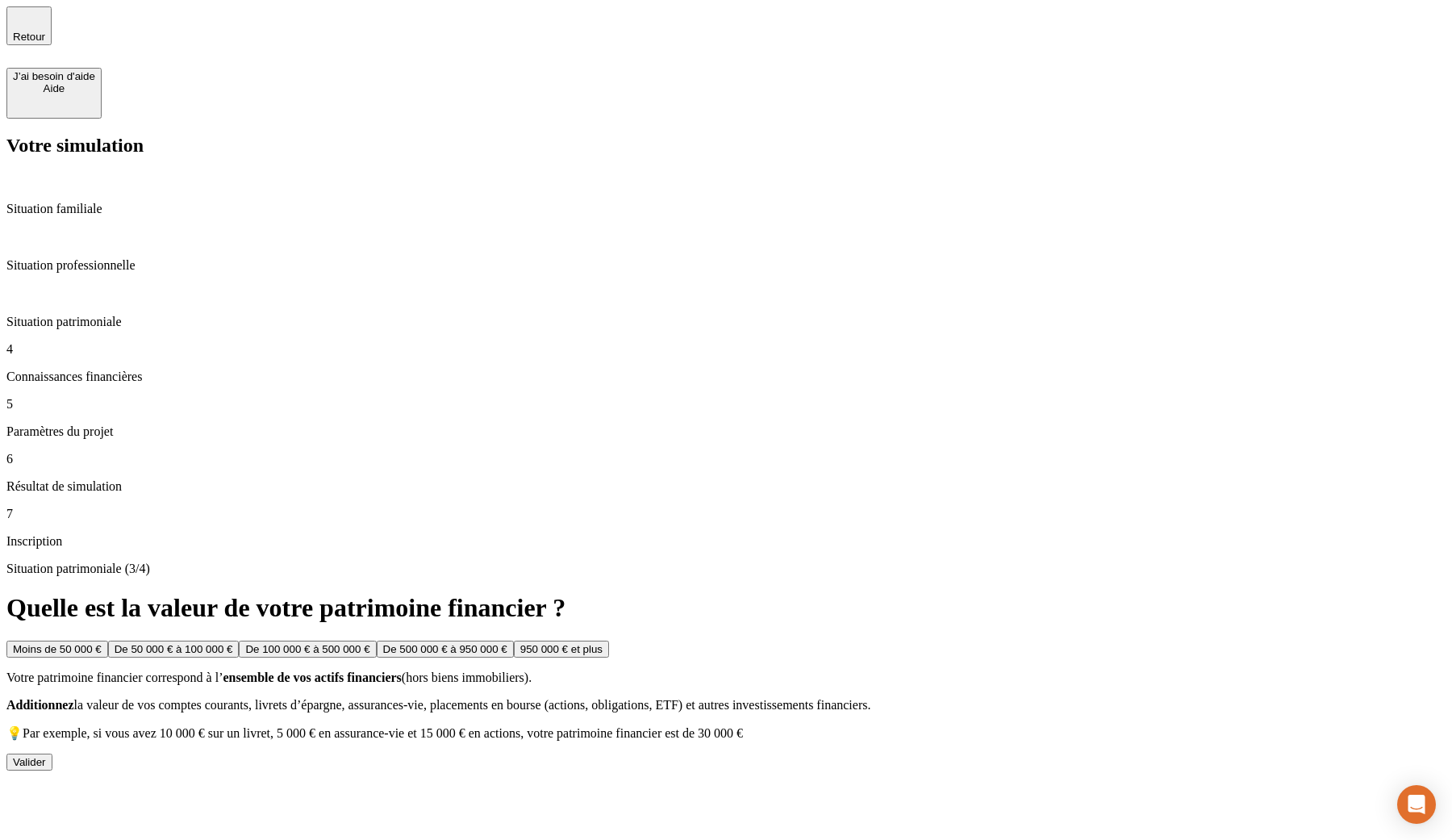
click at [46, 756] on div "Valider" at bounding box center [29, 762] width 33 height 12
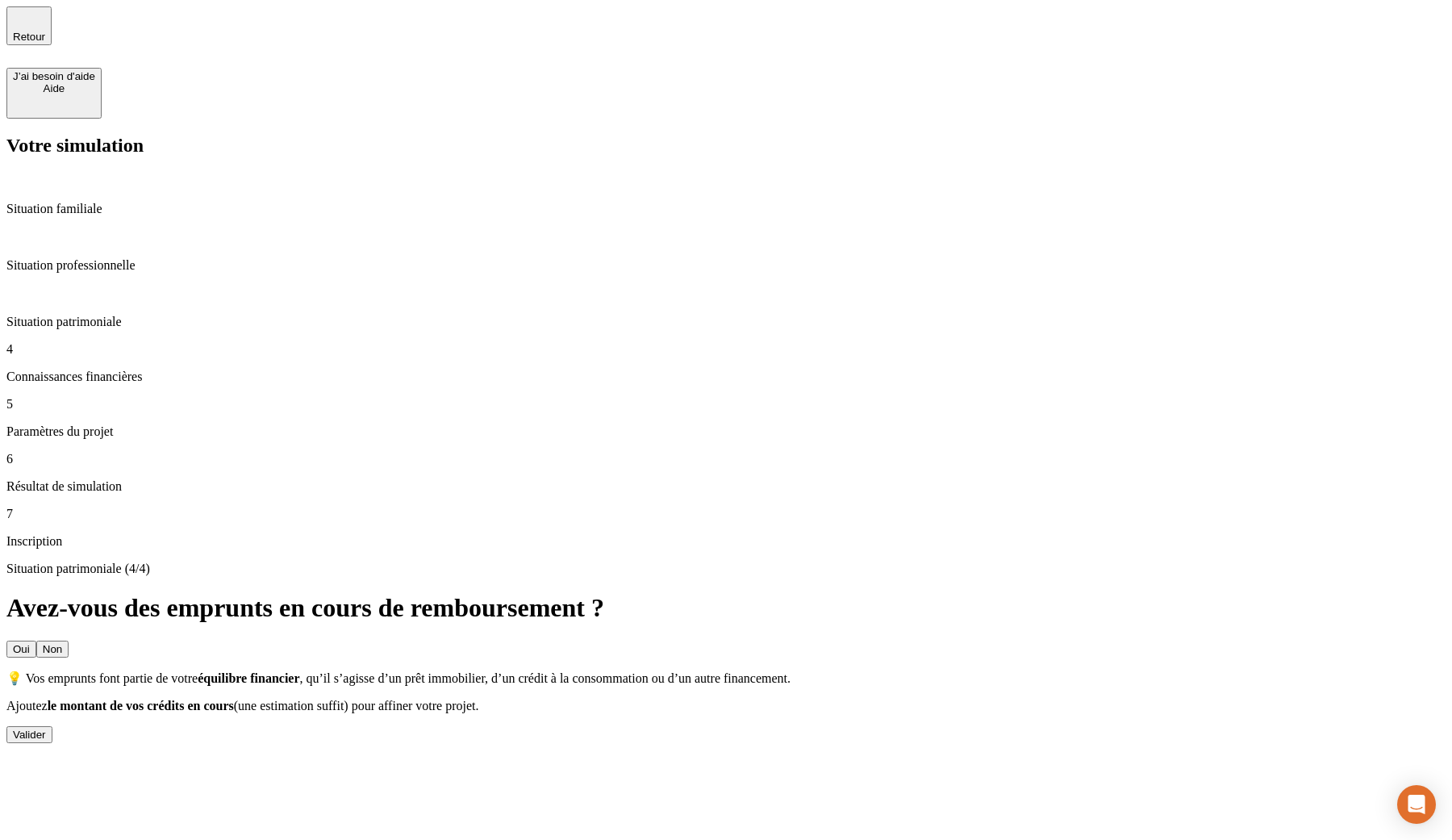
click at [53, 726] on button "Valider" at bounding box center [29, 734] width 46 height 17
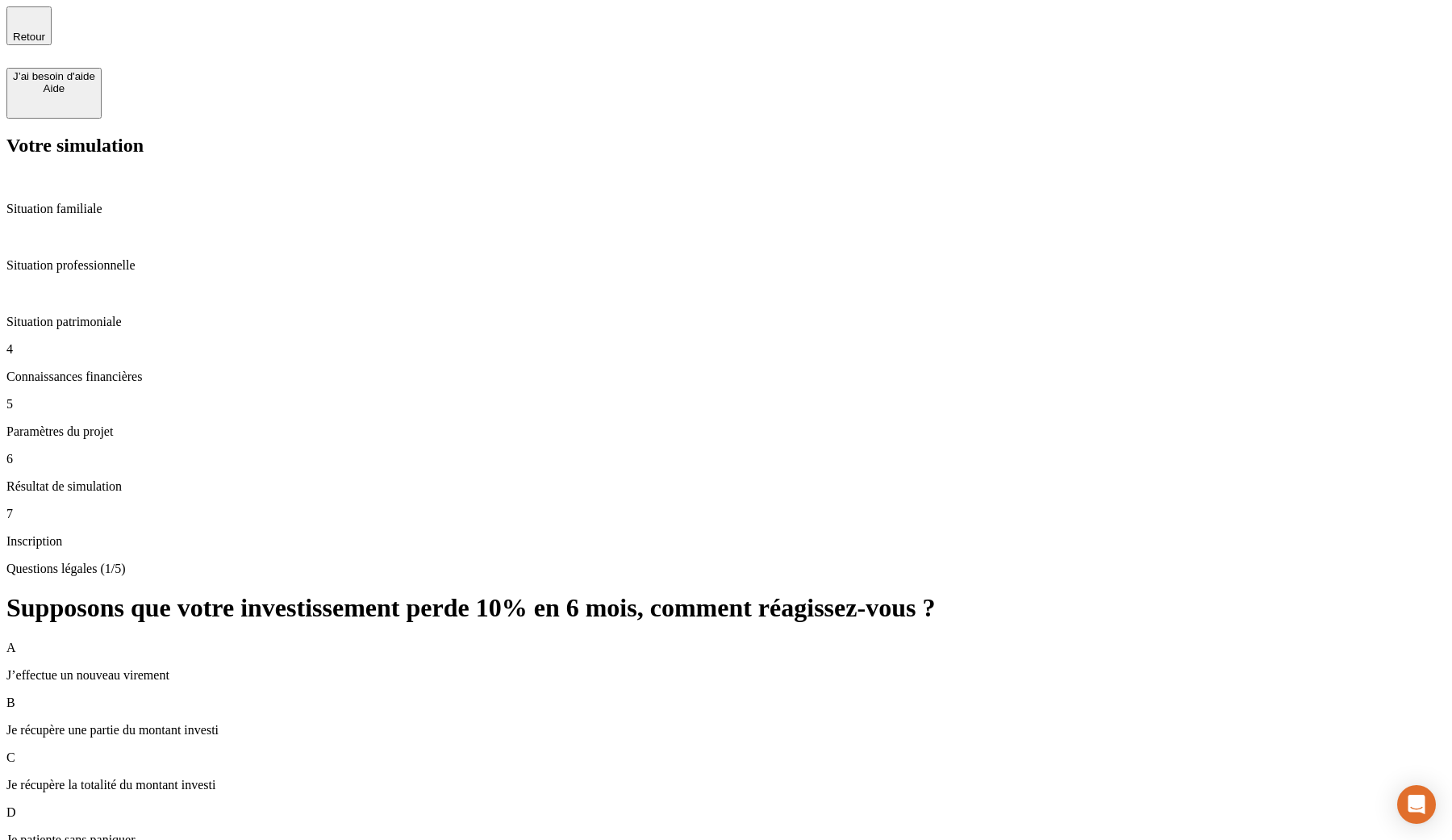
click at [145, 258] on p "Situation professionnelle" at bounding box center [726, 265] width 1439 height 14
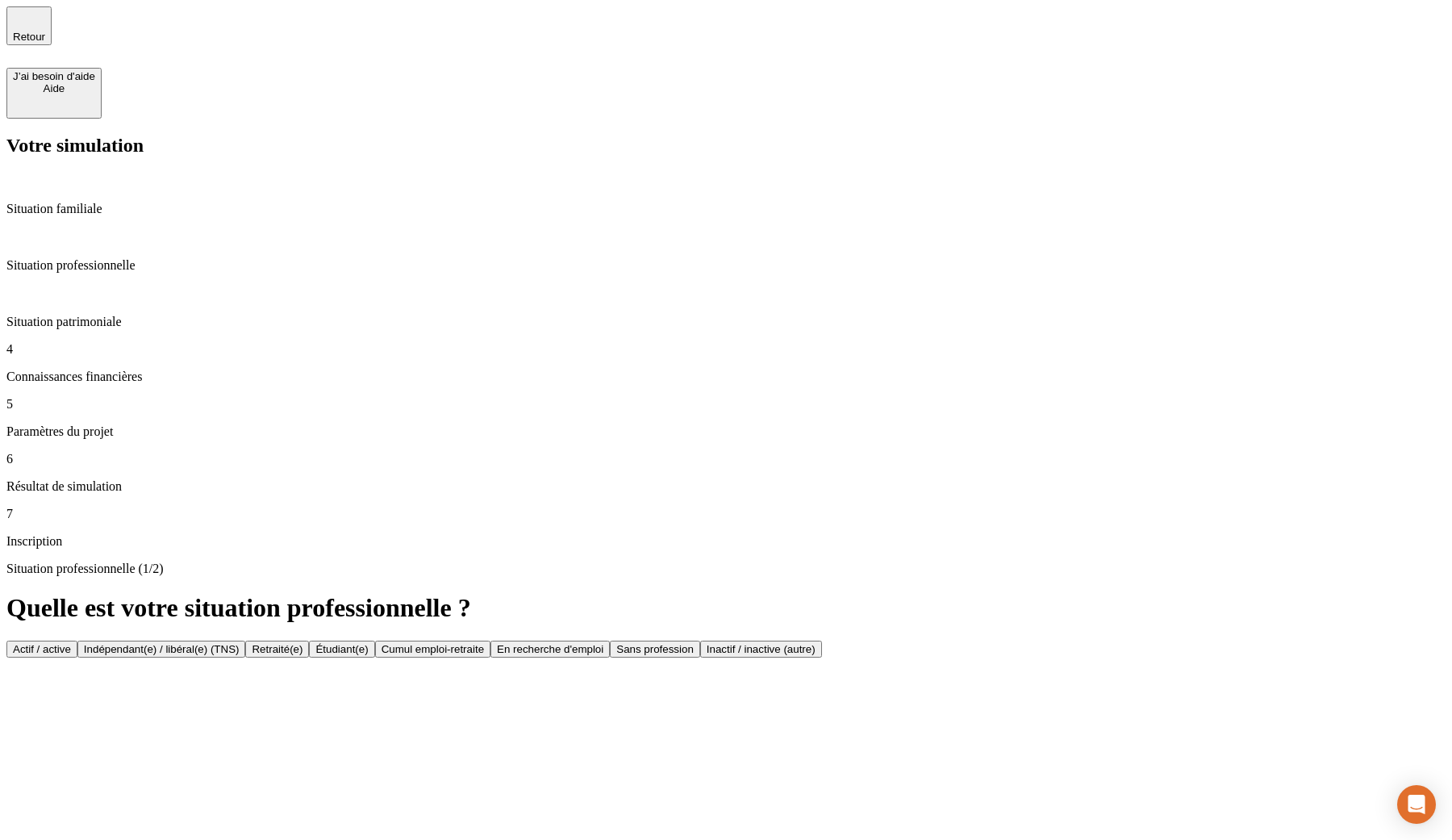
click at [85, 342] on div "4 Connaissances financières" at bounding box center [726, 363] width 1439 height 42
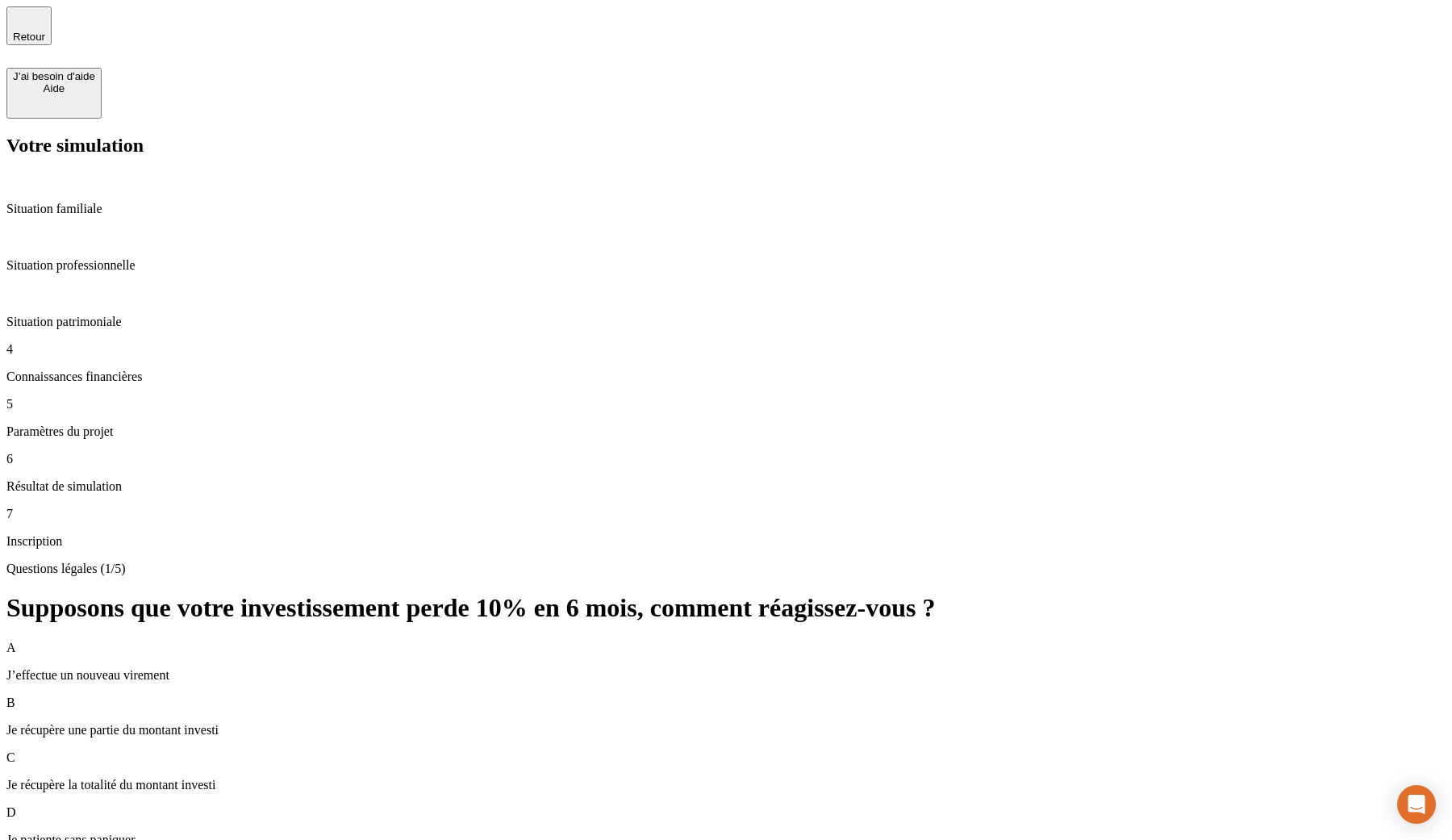
click at [402, 561] on div "Questions légales (1/5) Supposons que votre investissement perde 10% en 6 mois,…" at bounding box center [726, 732] width 1439 height 343
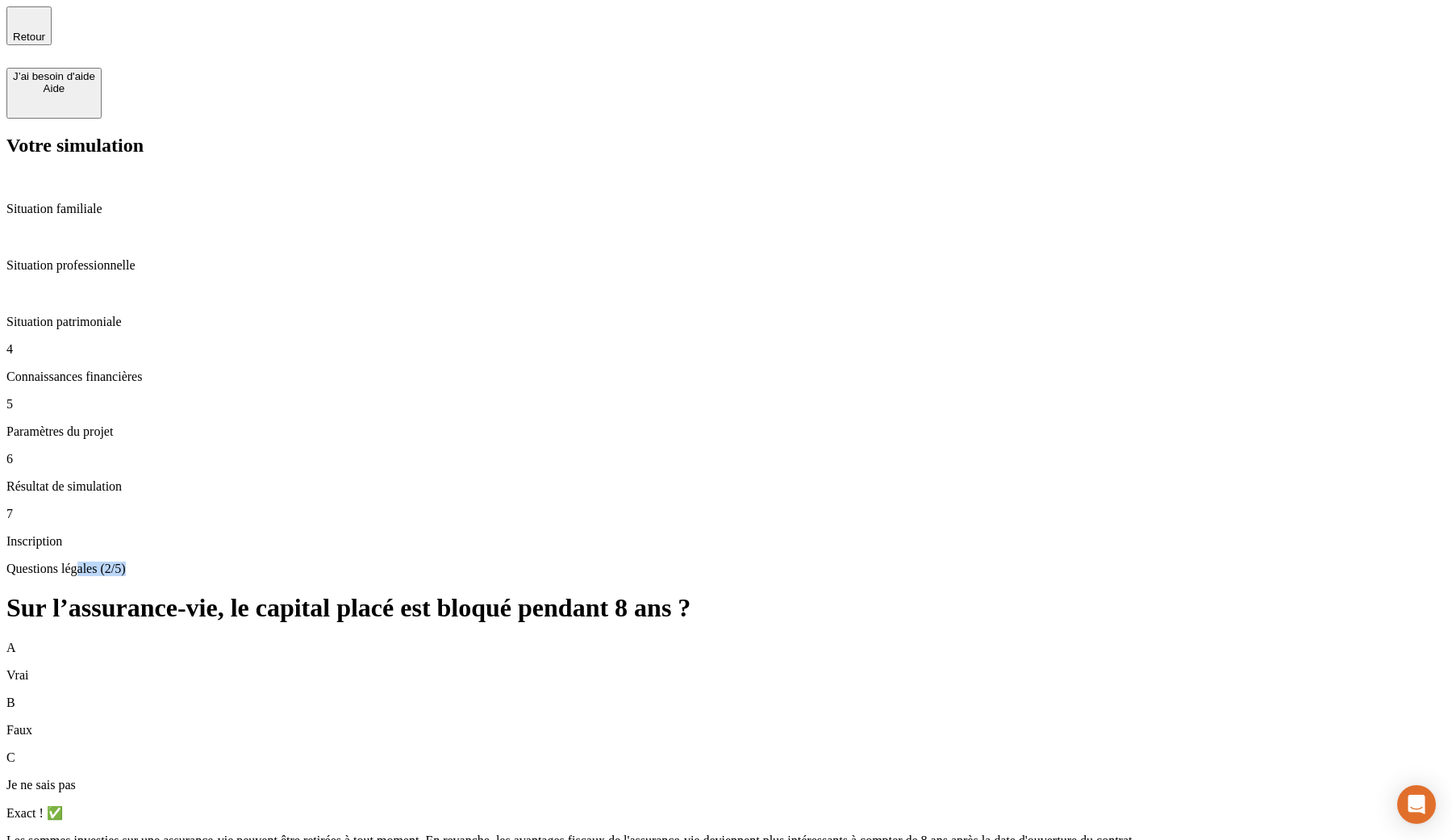
drag, startPoint x: 493, startPoint y: 111, endPoint x: 534, endPoint y: 112, distance: 41.0
click at [534, 561] on p "Questions légales (2/5)" at bounding box center [726, 568] width 1439 height 14
click at [135, 258] on p "Situation professionnelle" at bounding box center [726, 265] width 1439 height 14
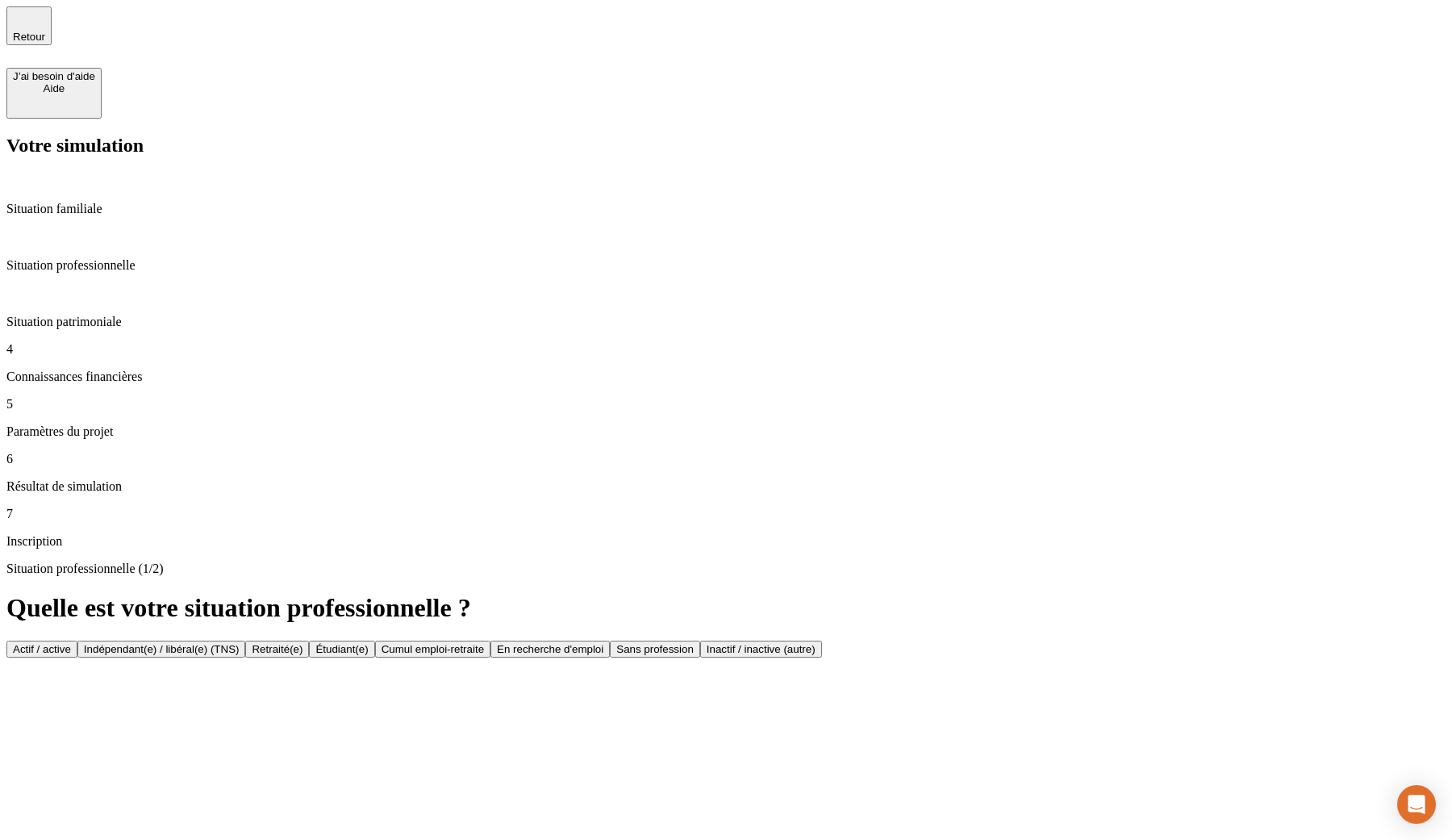
click at [84, 369] on p "Connaissances financières" at bounding box center [726, 376] width 1439 height 14
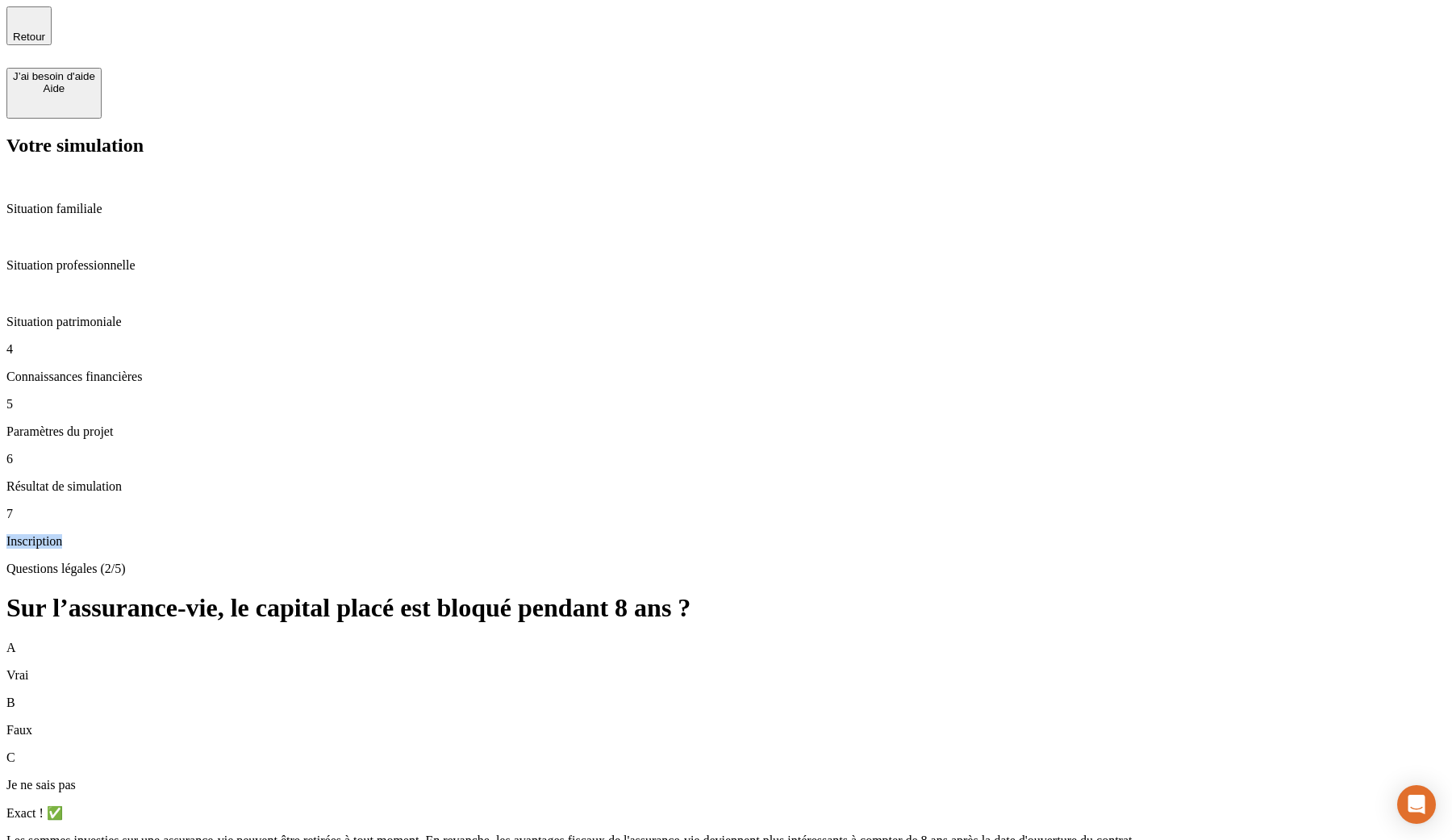
drag, startPoint x: 40, startPoint y: 463, endPoint x: 126, endPoint y: 463, distance: 86.0
click at [126, 507] on div "7 Inscription" at bounding box center [726, 528] width 1439 height 42
click at [450, 805] on div "Exact ! ✅ Les sommes investies sur une assurance-vie peuvent être retirées à to…" at bounding box center [726, 841] width 1439 height 72
drag, startPoint x: 512, startPoint y: 115, endPoint x: 572, endPoint y: 115, distance: 60.0
click at [572, 561] on p "Questions légales (2/5)" at bounding box center [726, 568] width 1439 height 14
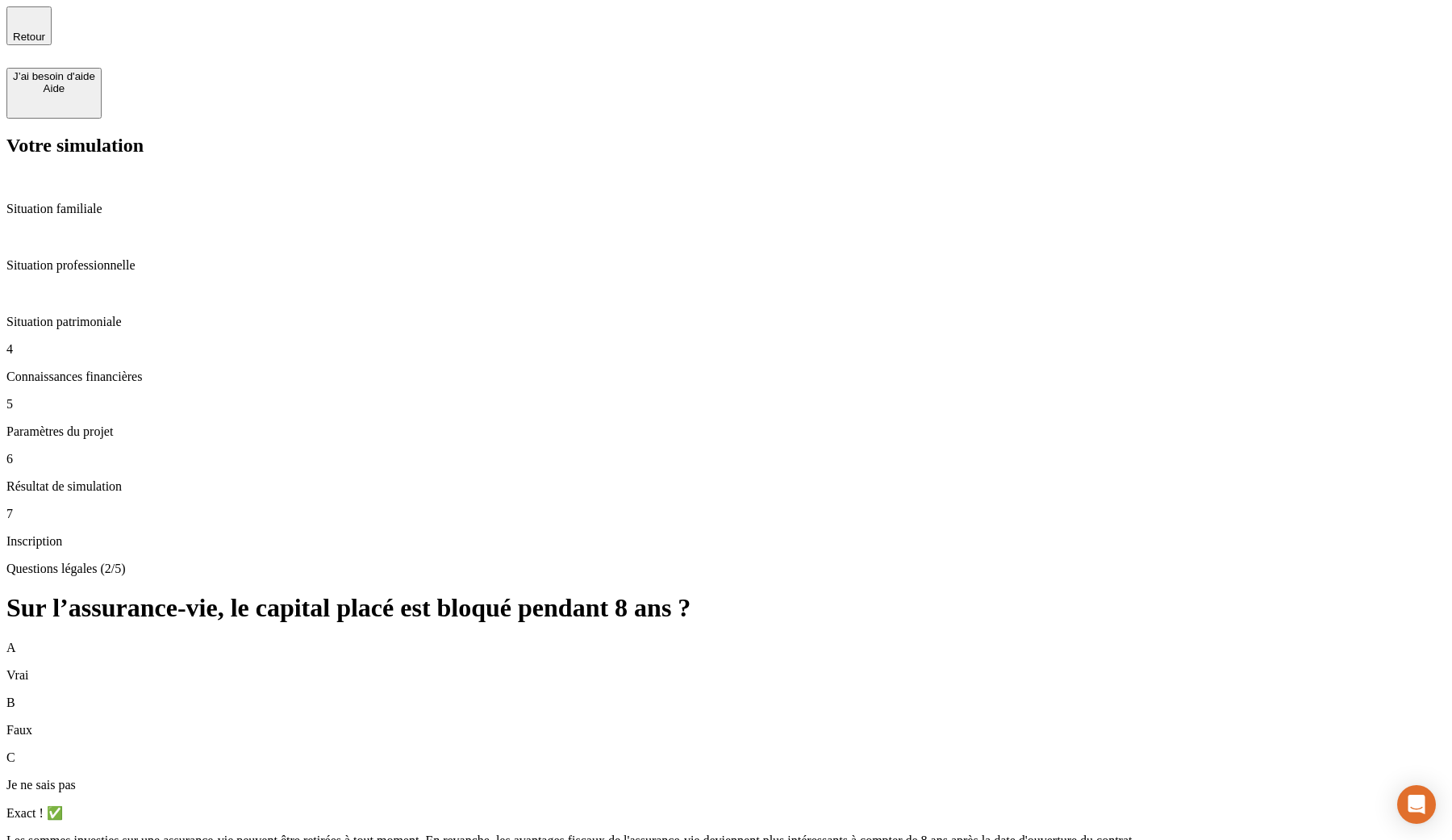
click at [175, 258] on p "Situation professionnelle" at bounding box center [726, 265] width 1439 height 14
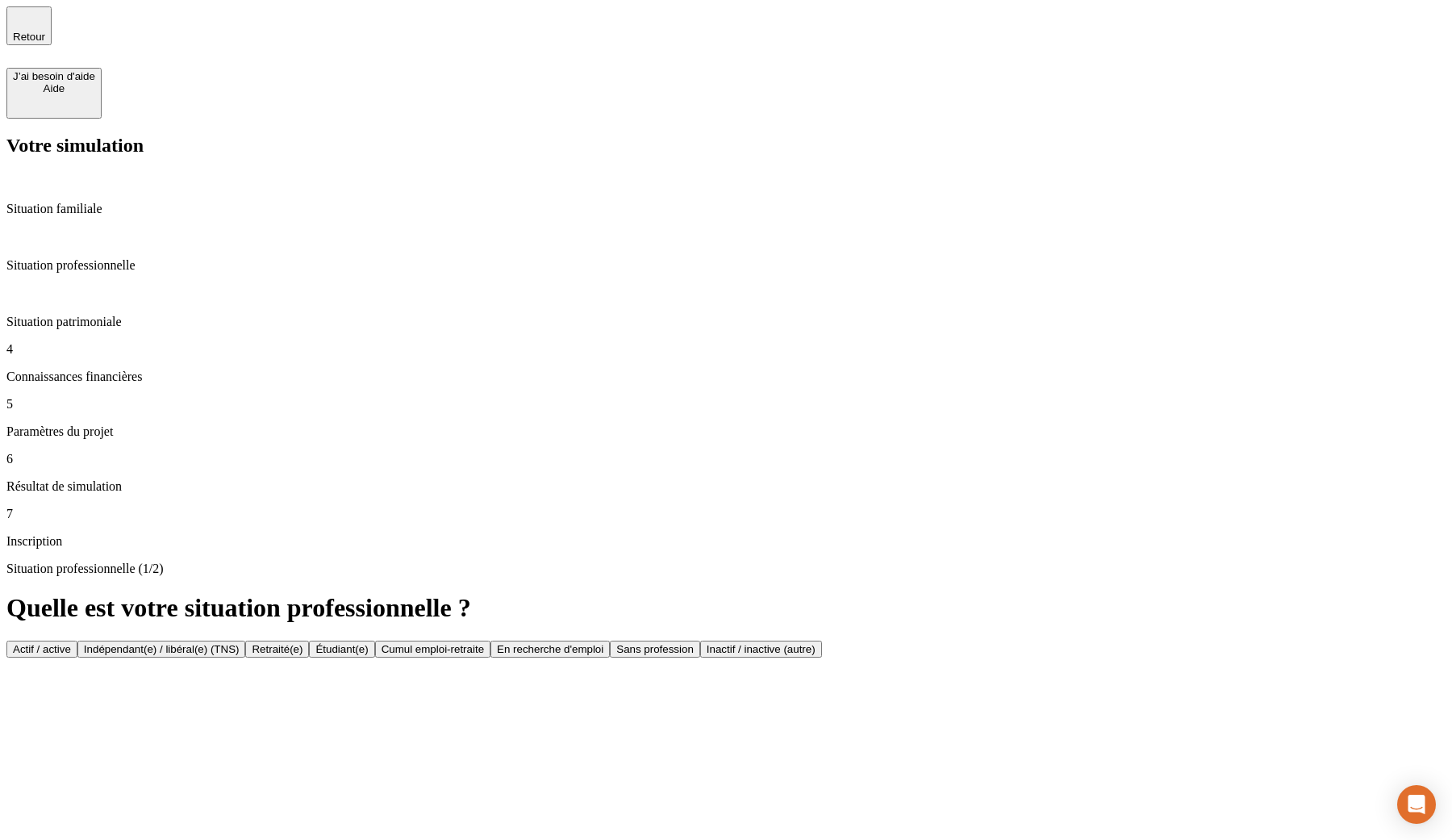
click at [141, 369] on p "Connaissances financières" at bounding box center [726, 376] width 1439 height 14
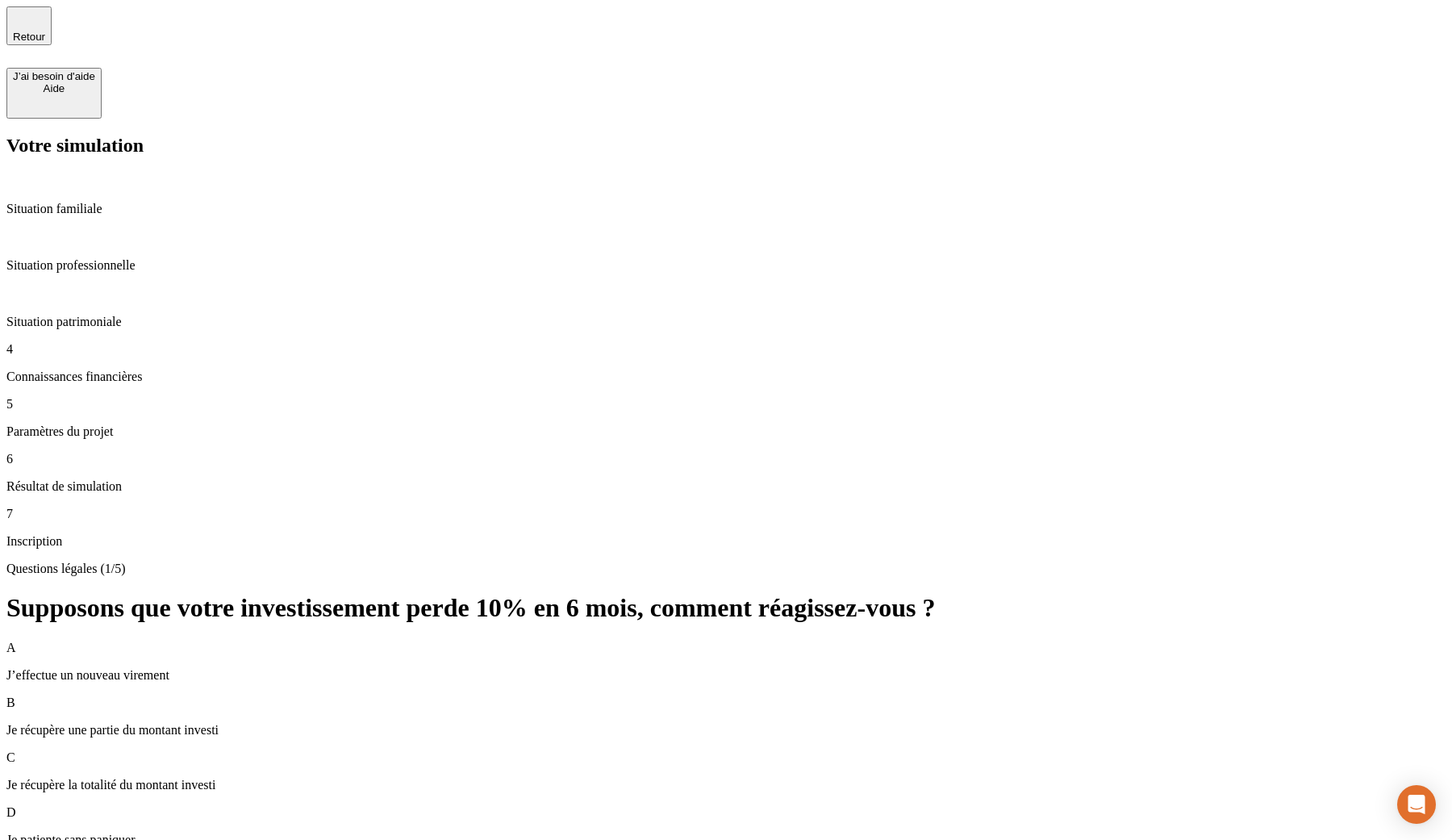
click at [145, 134] on div "Votre simulation Situation familiale Situation professionnelle Situation patrim…" at bounding box center [726, 342] width 1439 height 414
drag, startPoint x: 148, startPoint y: 105, endPoint x: 21, endPoint y: 105, distance: 127.0
click at [21, 134] on h2 "Votre simulation" at bounding box center [726, 145] width 1439 height 22
click at [20, 134] on h2 "Votre simulation" at bounding box center [726, 145] width 1439 height 22
drag, startPoint x: 20, startPoint y: 104, endPoint x: 195, endPoint y: 99, distance: 175.1
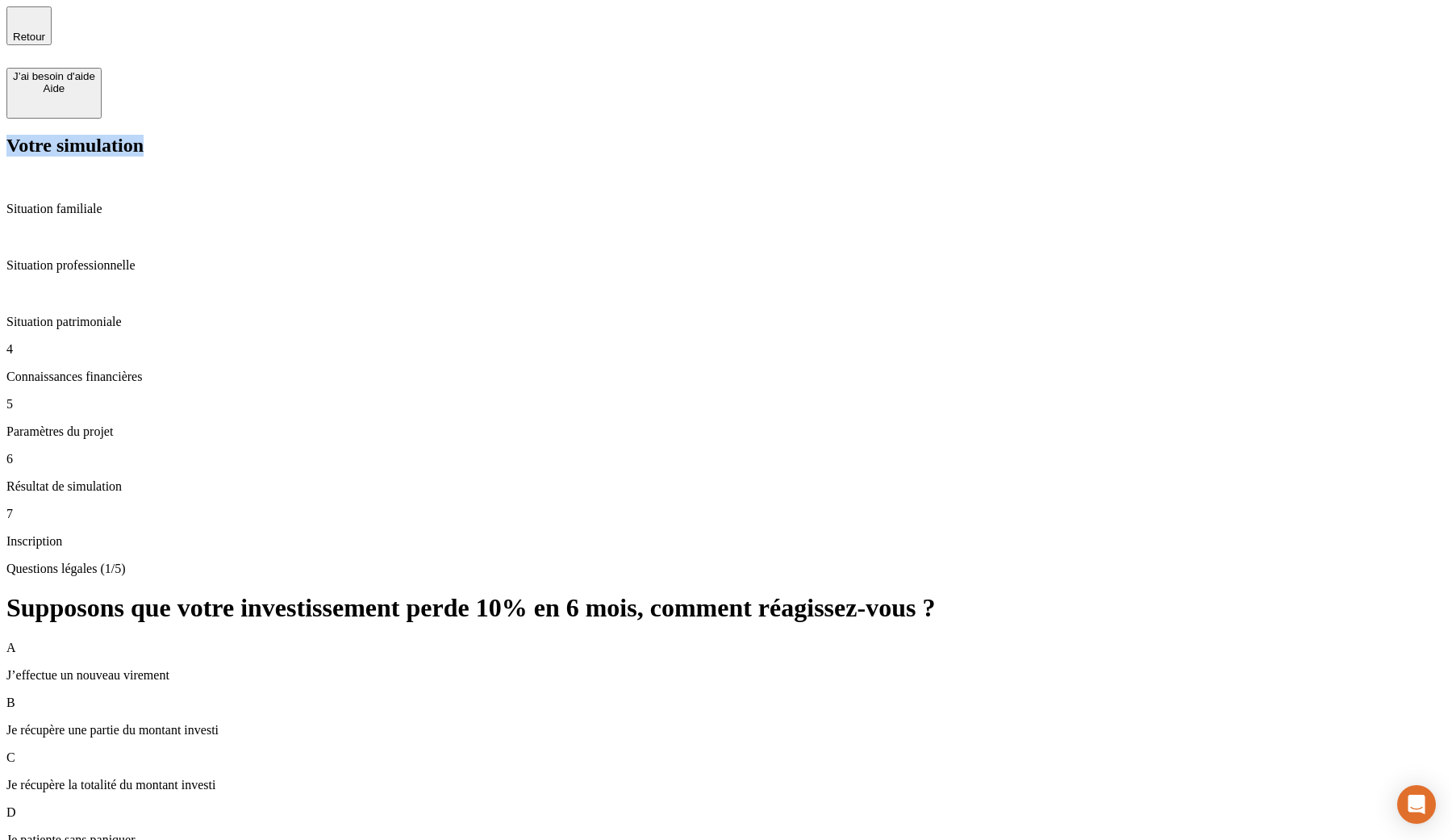
click at [195, 134] on h2 "Votre simulation" at bounding box center [726, 145] width 1439 height 22
